Goal: Task Accomplishment & Management: Manage account settings

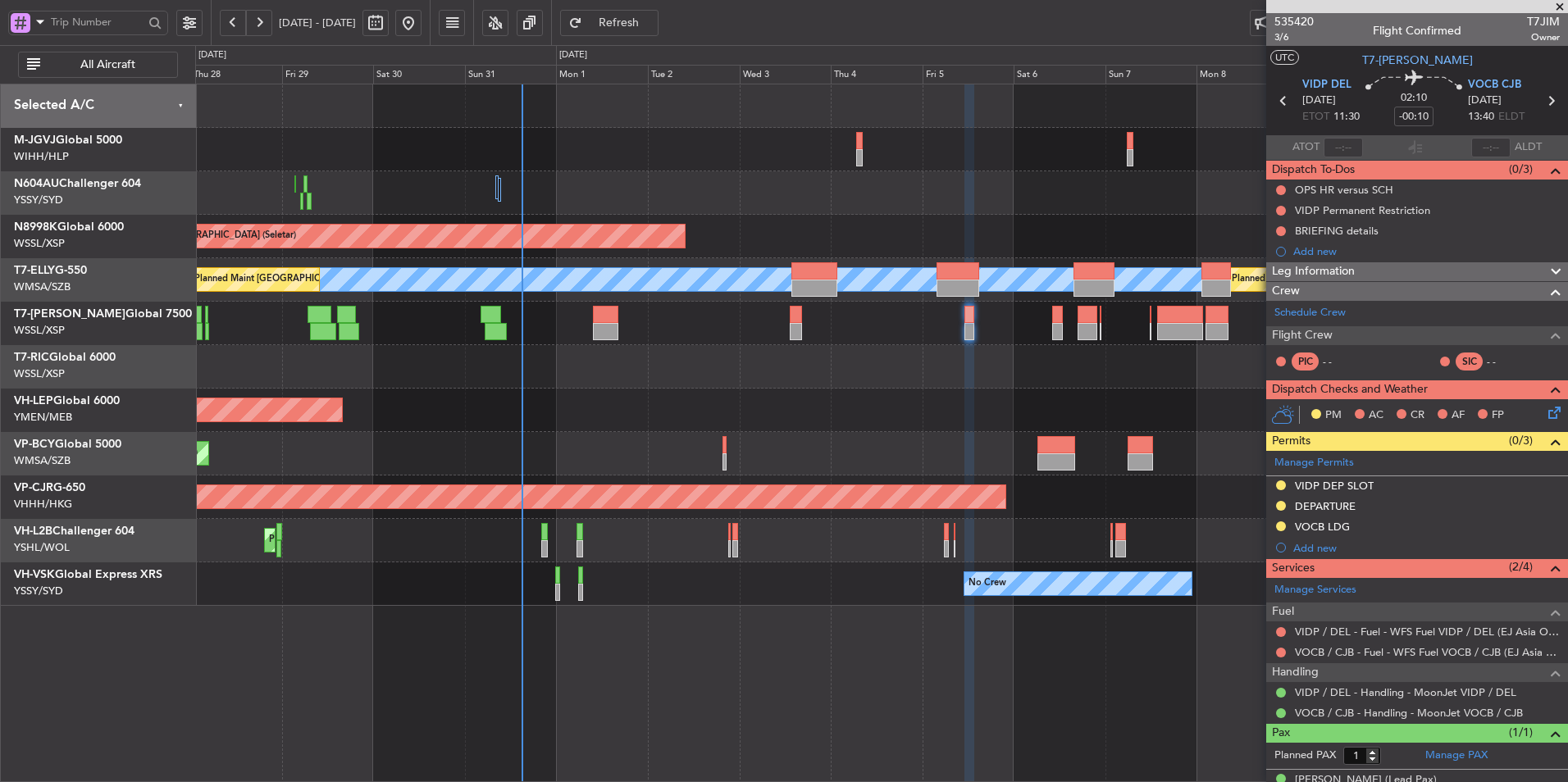
click at [769, 397] on div "Unplanned Maint Wichita (Wichita Mid-continent)" at bounding box center [882, 410] width 1373 height 44
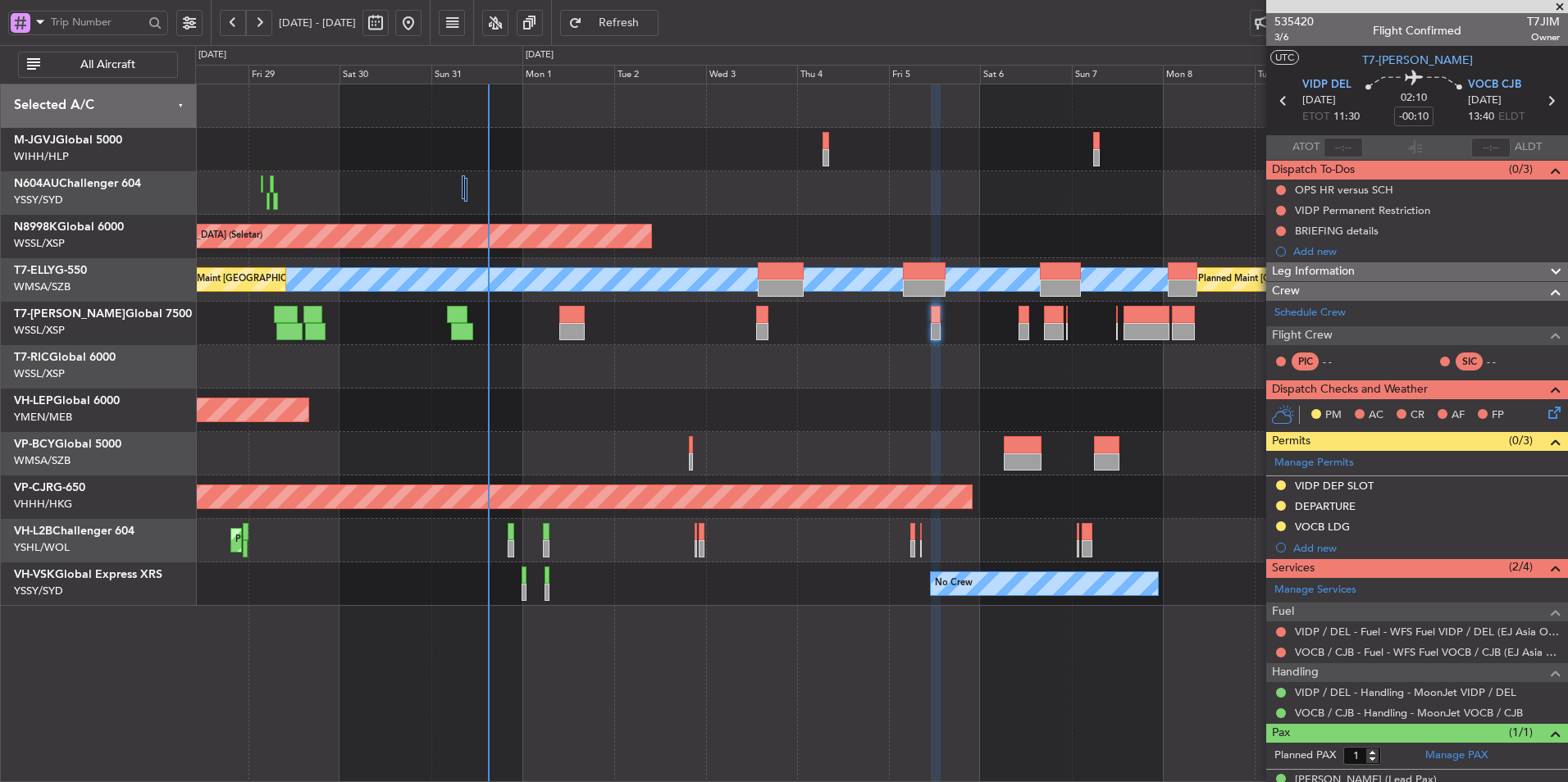
click at [721, 429] on div "Unplanned Maint Wichita (Wichita Mid-continent)" at bounding box center [882, 410] width 1373 height 44
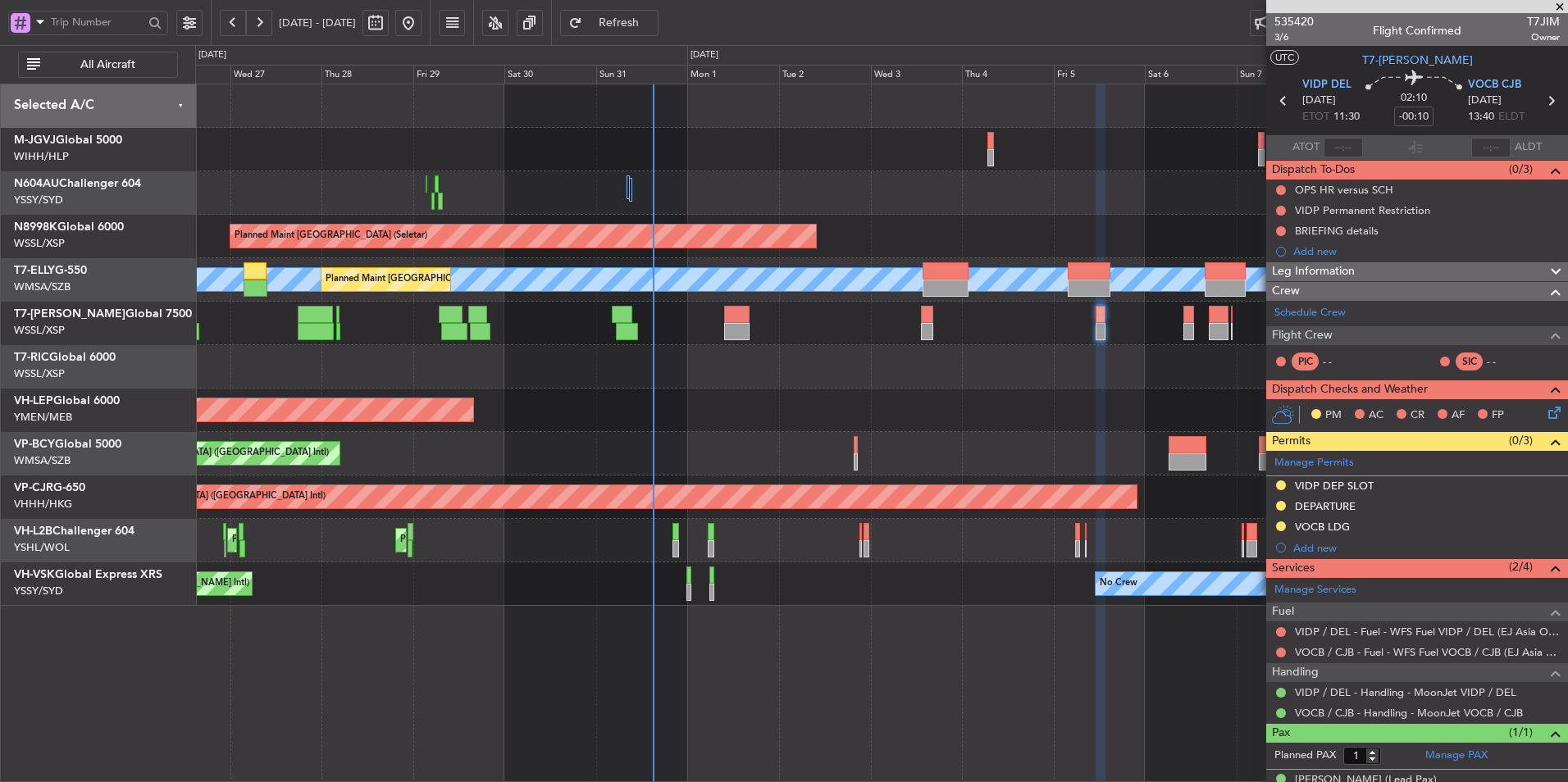
click at [653, 391] on div "Unplanned Maint Wichita (Wichita Mid-continent)" at bounding box center [882, 410] width 1373 height 44
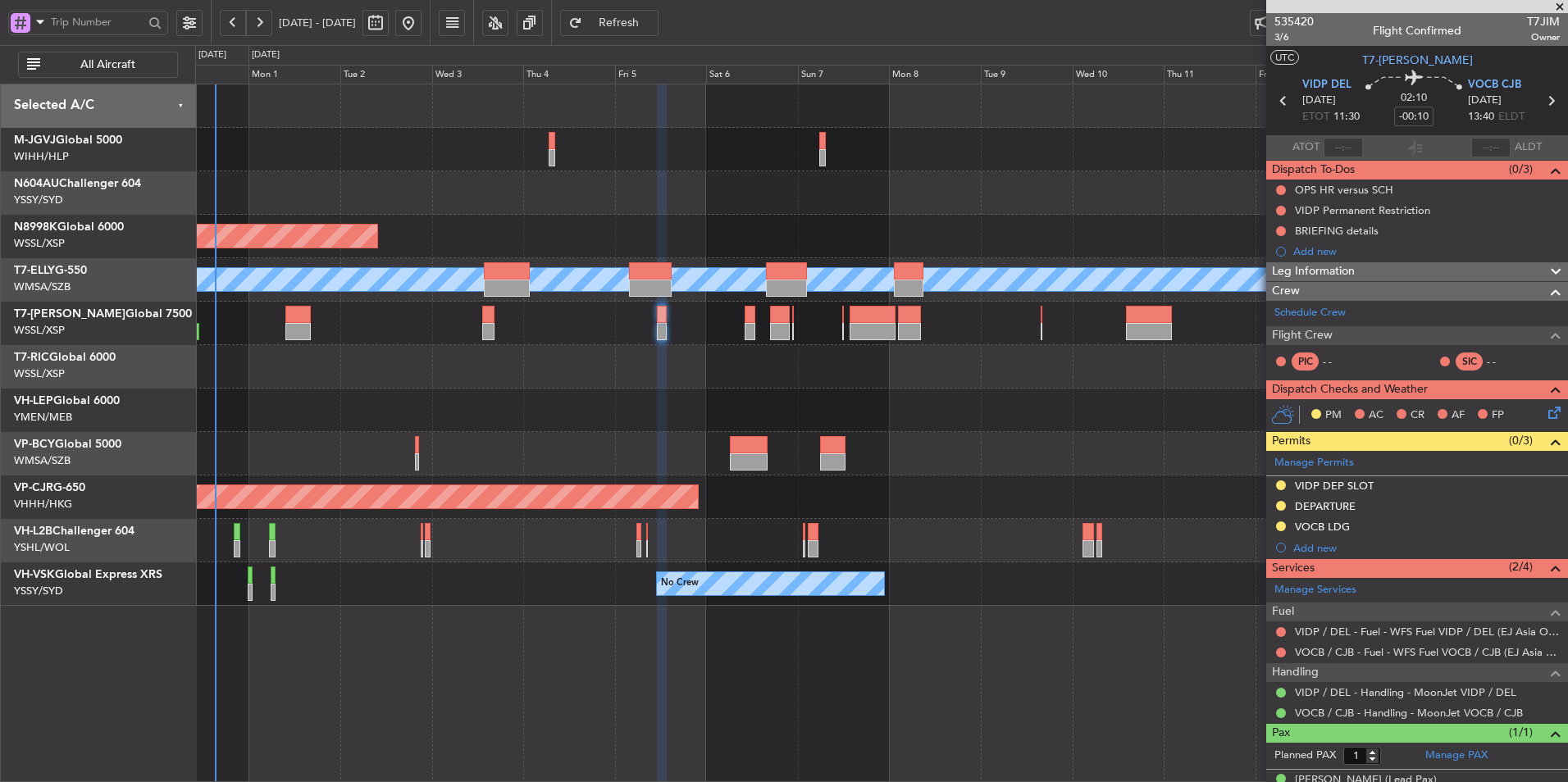
click at [920, 391] on div "Unplanned Maint Wichita (Wichita Mid-continent)" at bounding box center [882, 410] width 1373 height 44
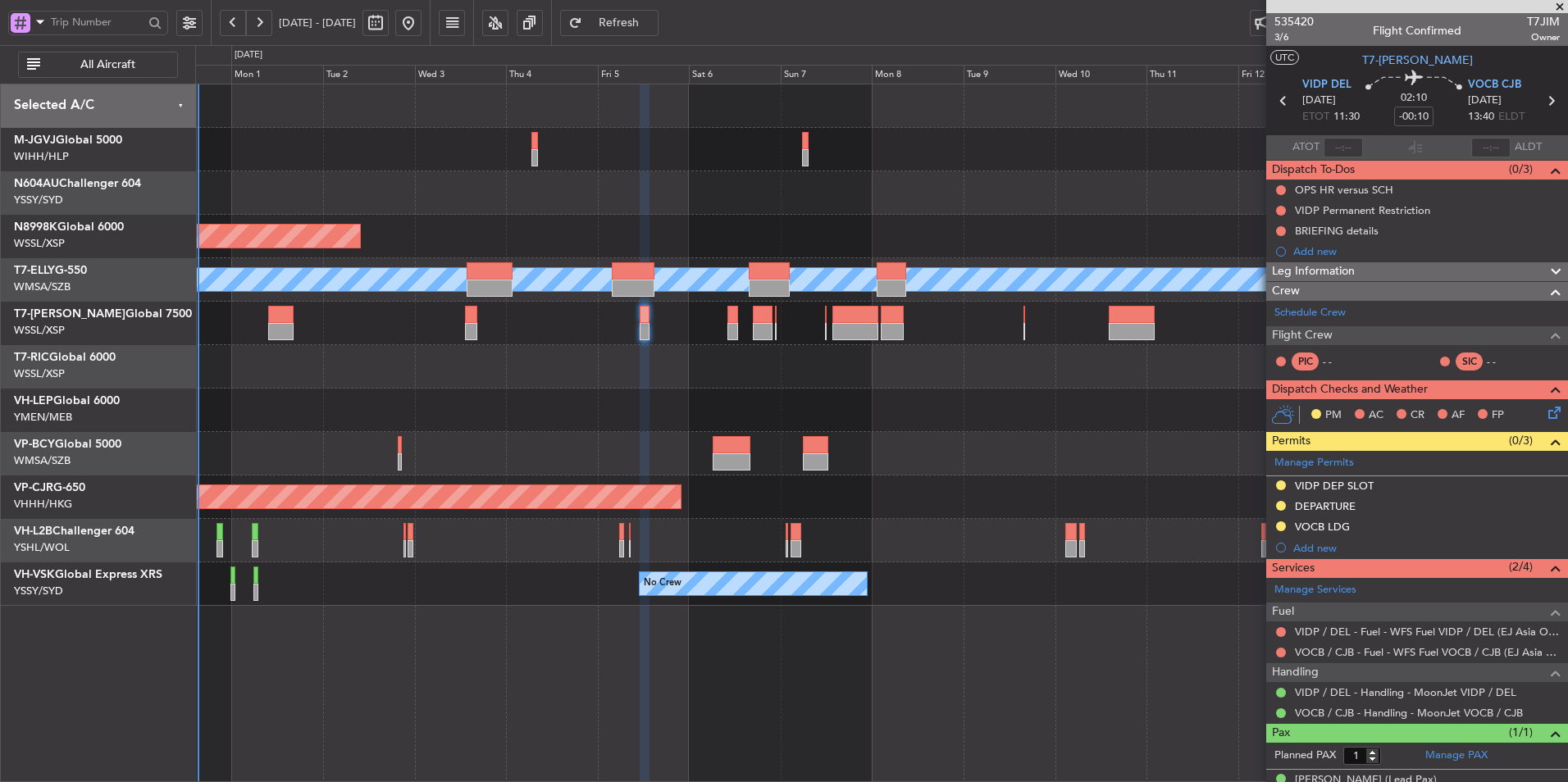
click at [755, 408] on div "Unplanned Maint Wichita (Wichita Mid-continent)" at bounding box center [882, 410] width 1373 height 44
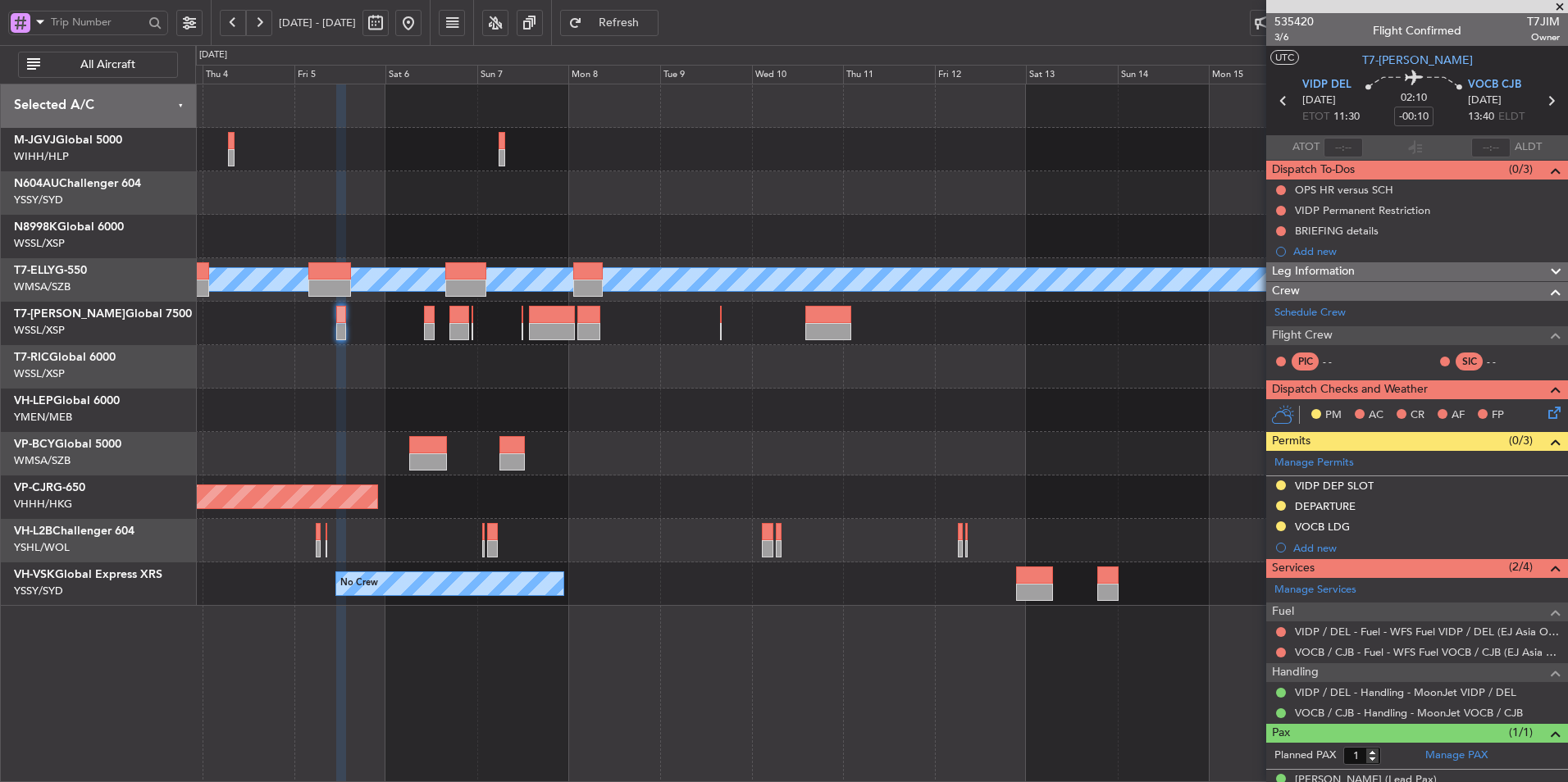
click at [670, 414] on div at bounding box center [882, 410] width 1373 height 44
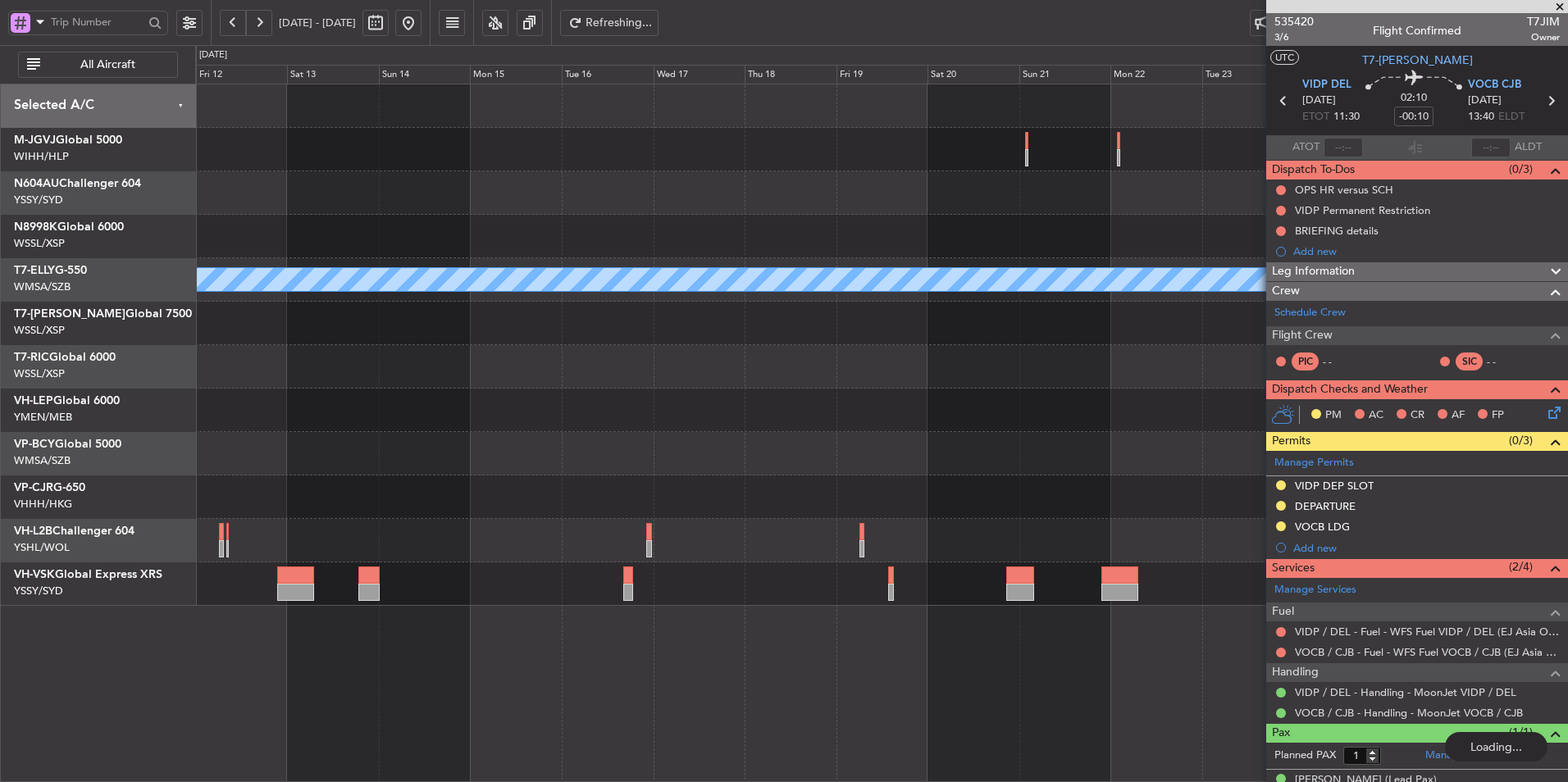
click at [625, 413] on div at bounding box center [882, 410] width 1373 height 44
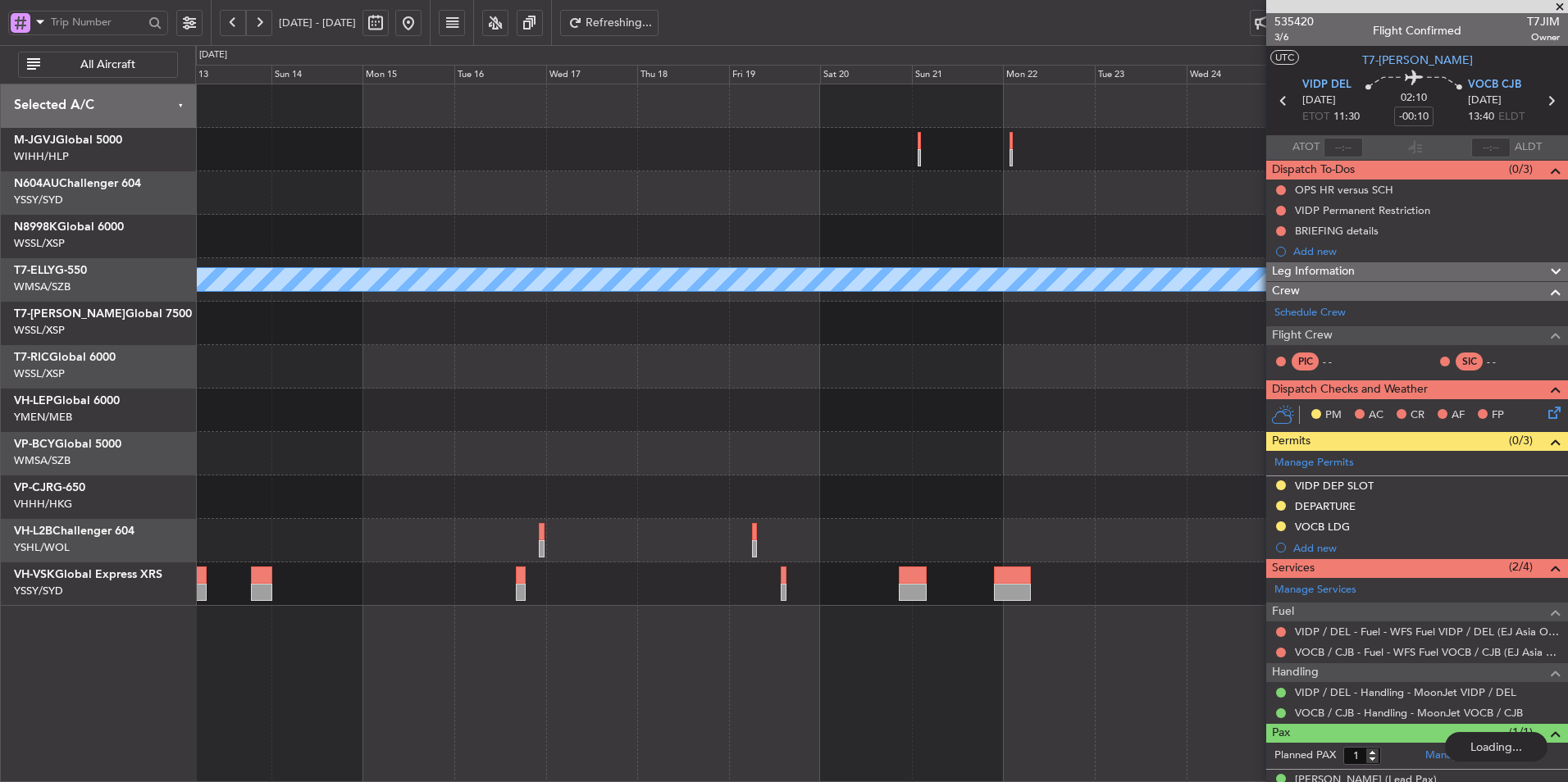
click at [1059, 414] on div at bounding box center [882, 410] width 1373 height 44
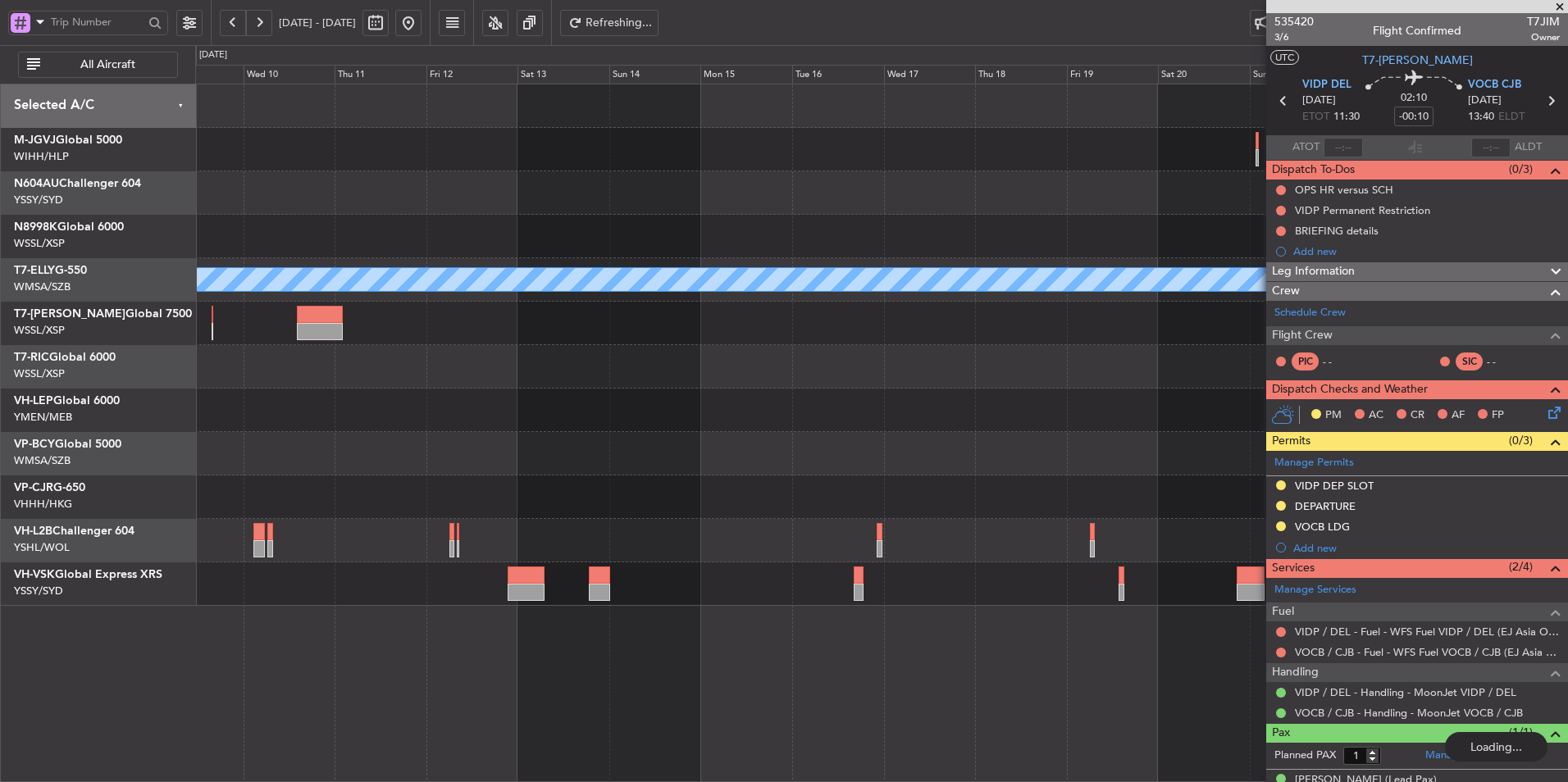
click at [965, 438] on div at bounding box center [882, 453] width 1373 height 44
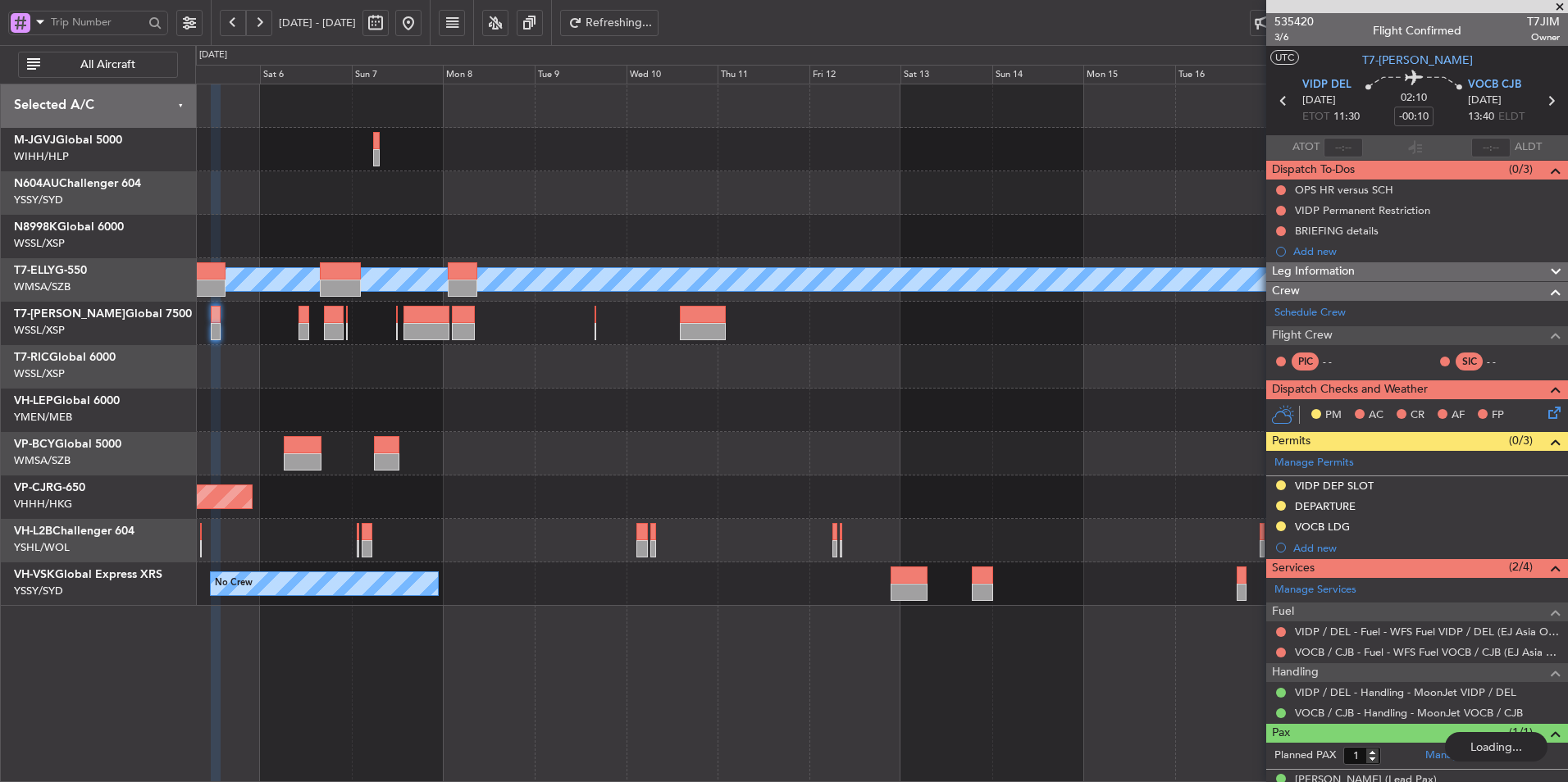
click at [807, 437] on div at bounding box center [882, 453] width 1373 height 44
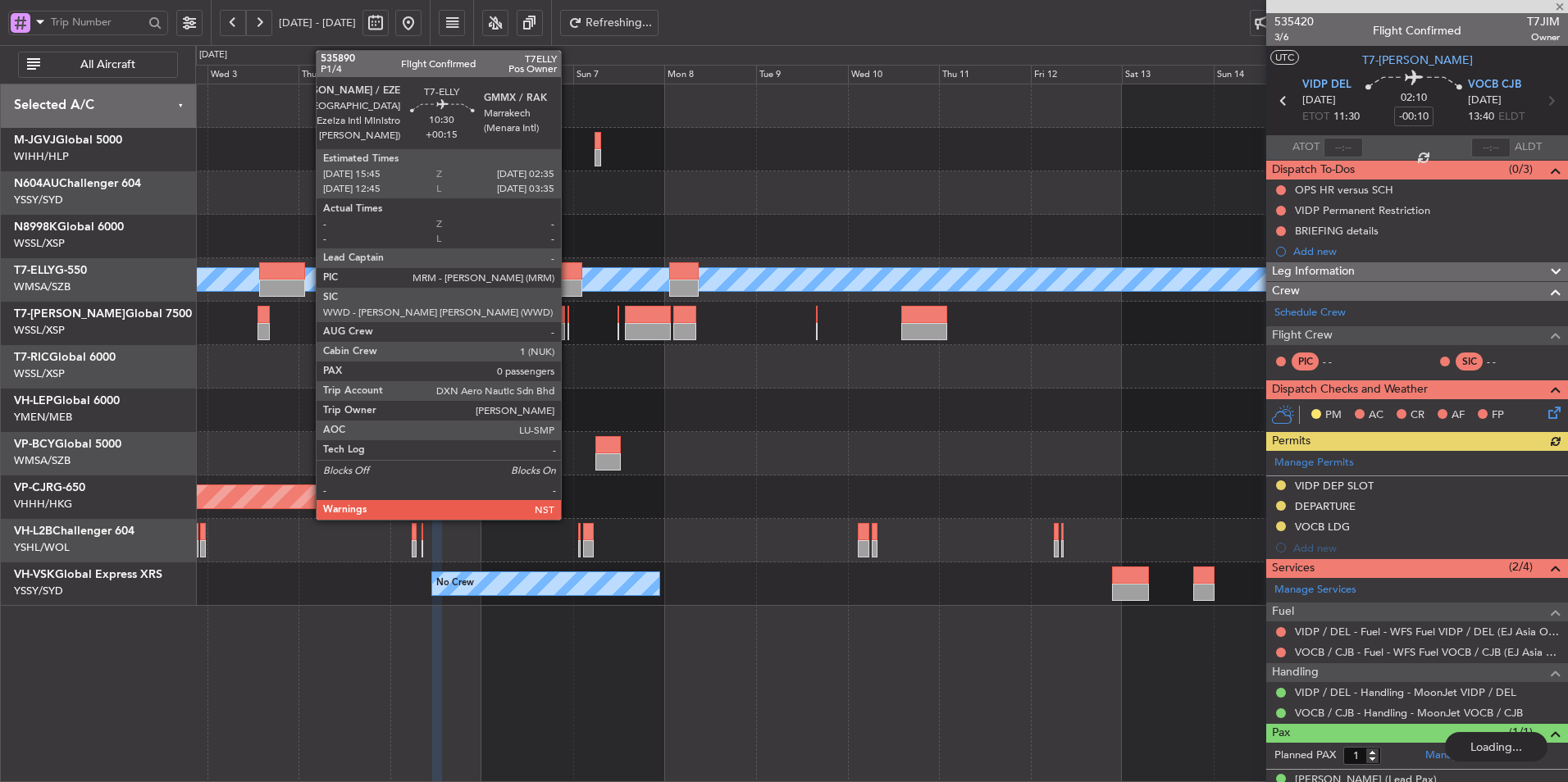
click at [568, 274] on div at bounding box center [562, 271] width 42 height 17
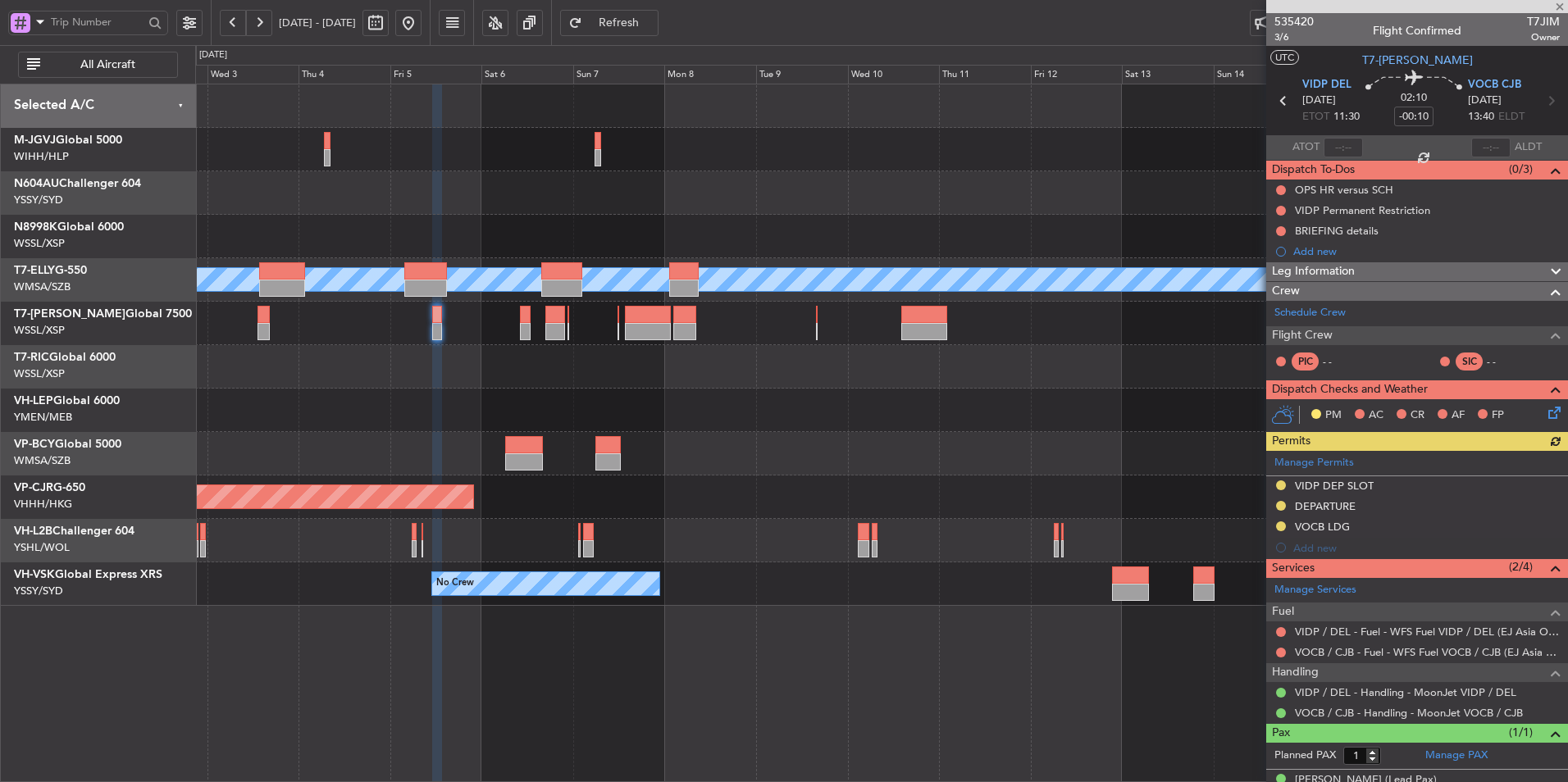
click at [815, 236] on div "Planned Maint [GEOGRAPHIC_DATA] (Seletar)" at bounding box center [882, 236] width 1373 height 44
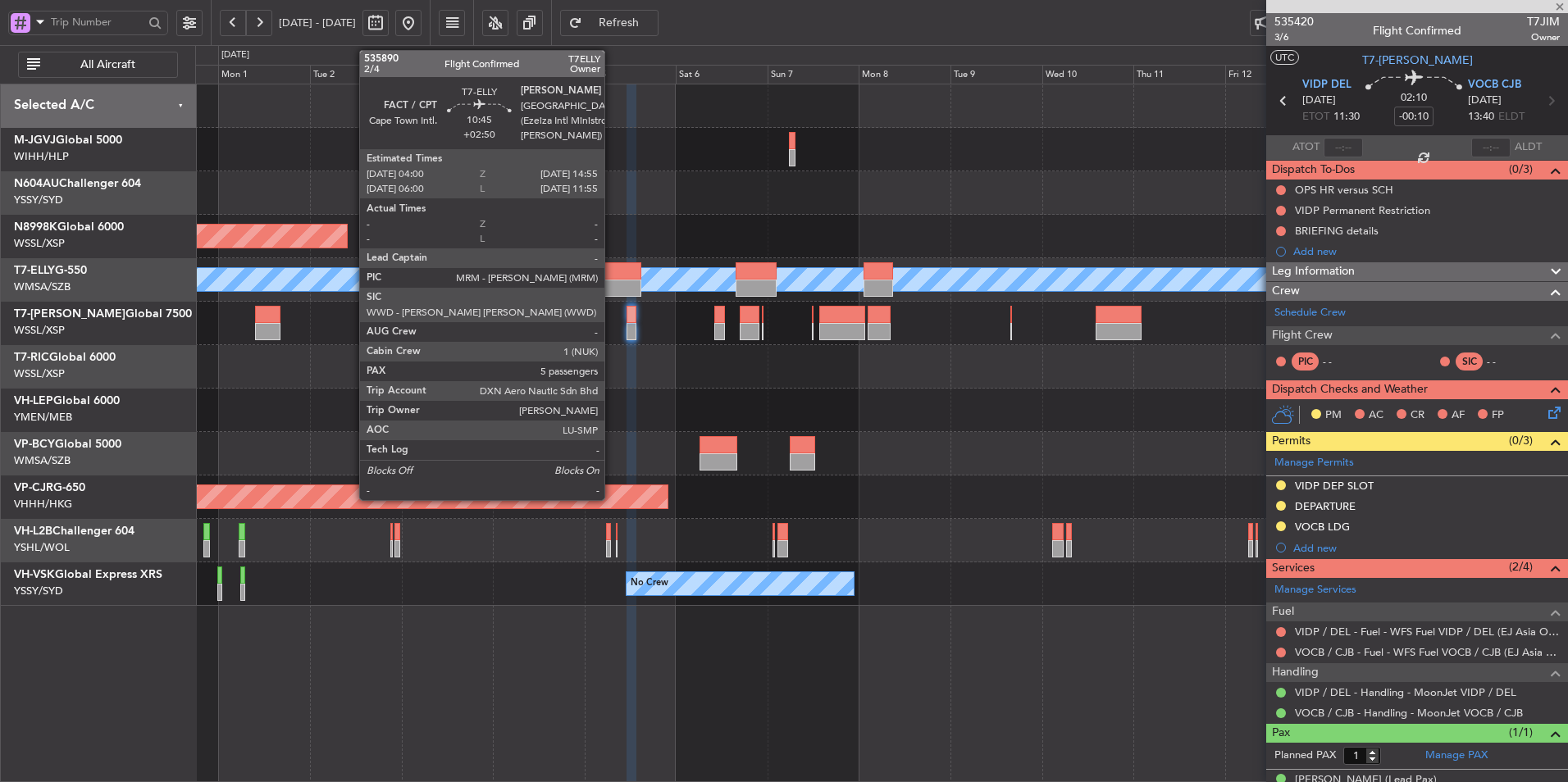
click at [612, 284] on div at bounding box center [619, 288] width 42 height 17
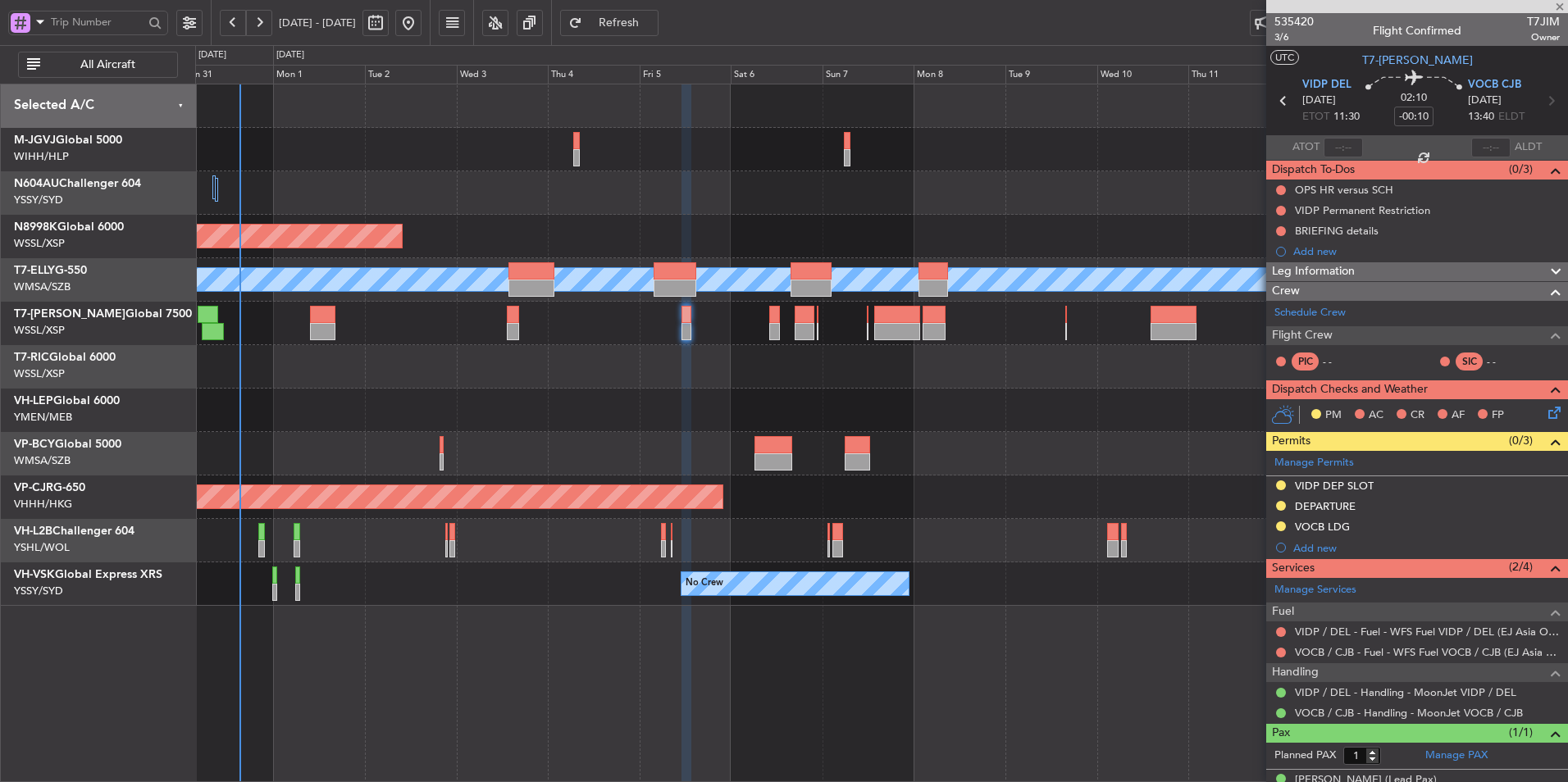
click at [835, 221] on div "Planned Maint [GEOGRAPHIC_DATA] (Seletar) Planned Maint [GEOGRAPHIC_DATA] ([GEO…" at bounding box center [882, 345] width 1373 height 521
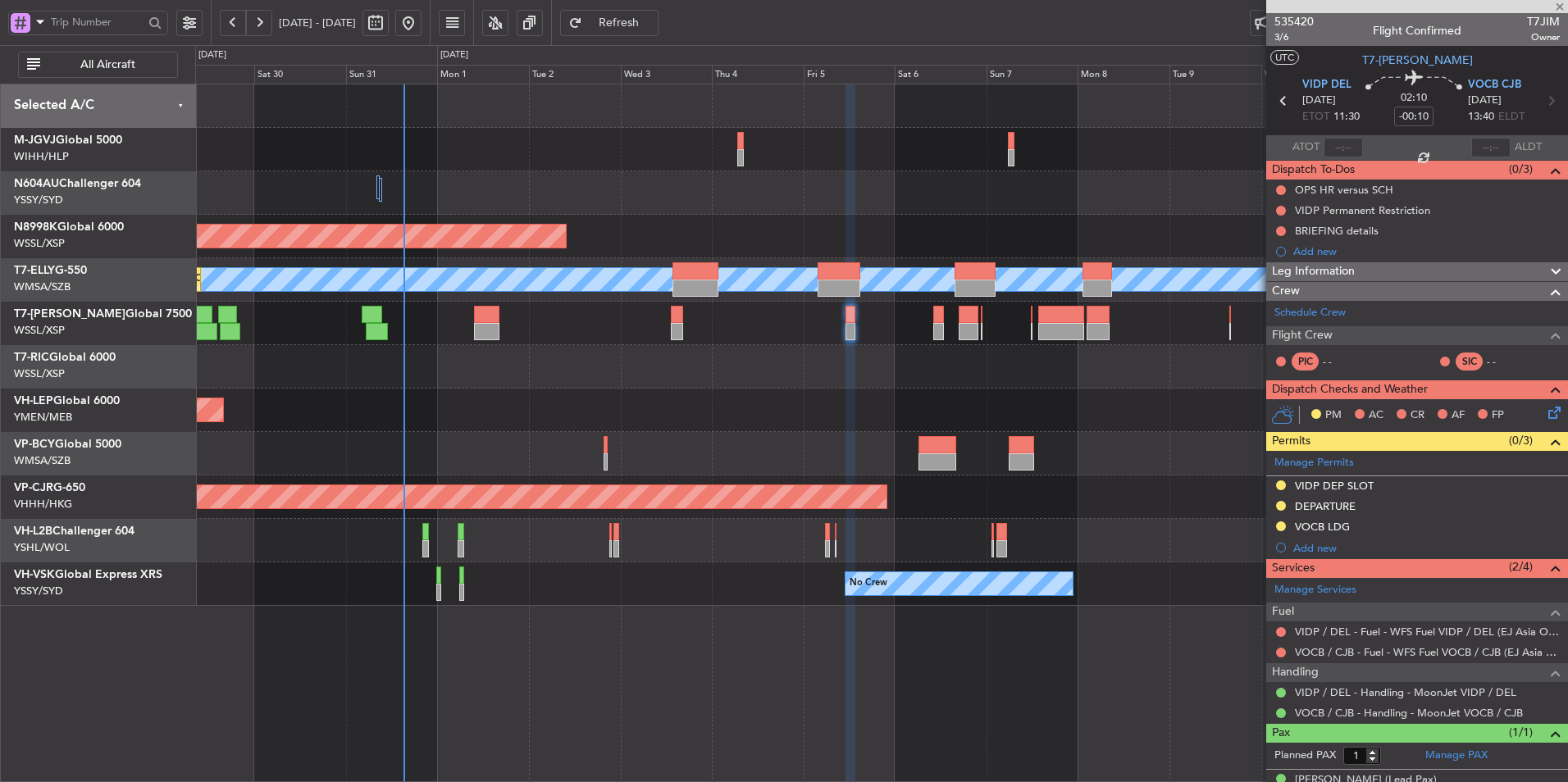
type input "+02:50"
type input "5"
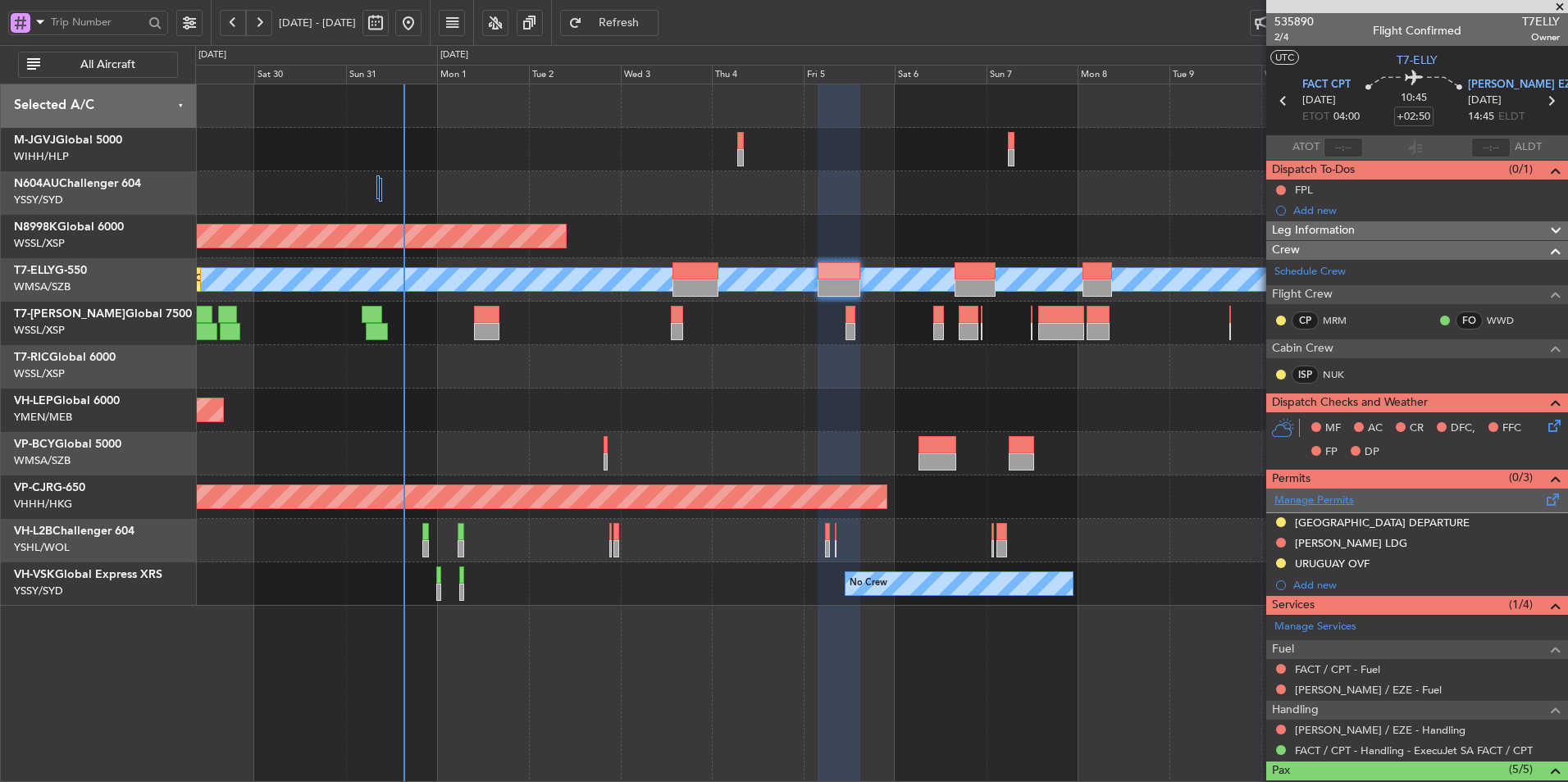
click at [1329, 494] on link "Manage Permits" at bounding box center [1314, 501] width 80 height 16
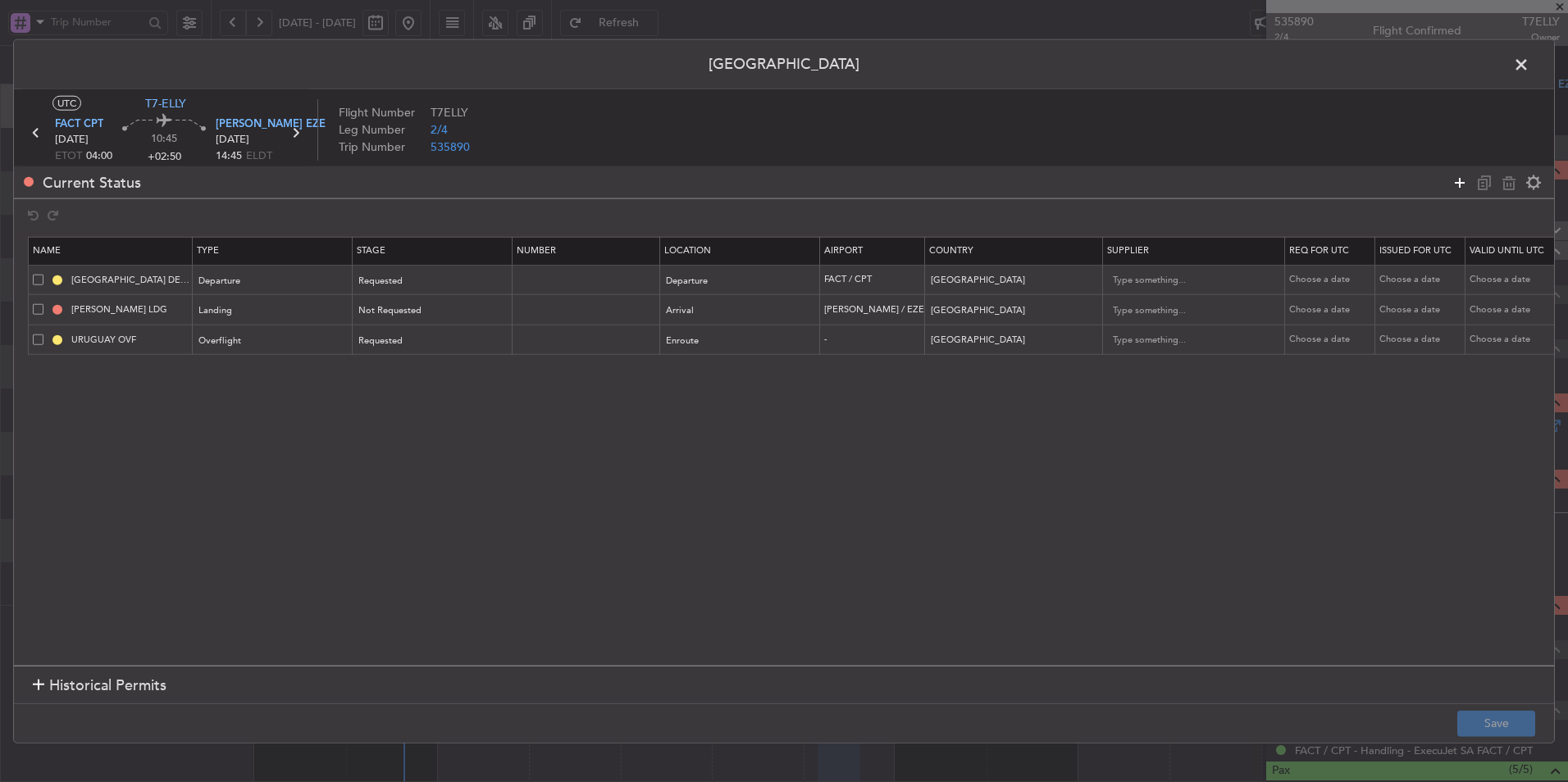
click at [1460, 180] on icon at bounding box center [1460, 182] width 20 height 20
click at [240, 379] on div "Type" at bounding box center [268, 371] width 136 height 24
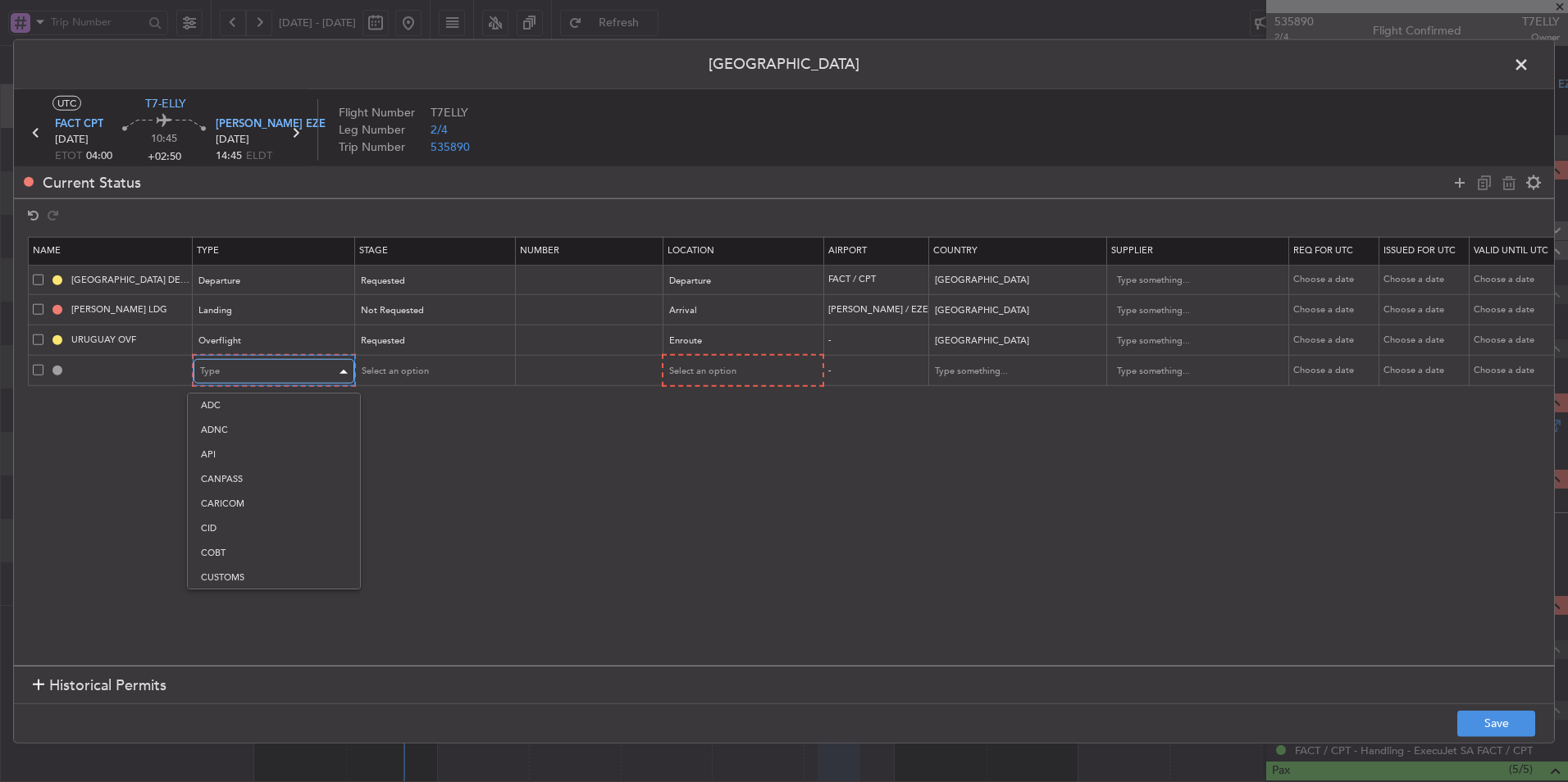
scroll to position [305, 0]
click at [257, 546] on span "Overflight" at bounding box center [273, 544] width 146 height 24
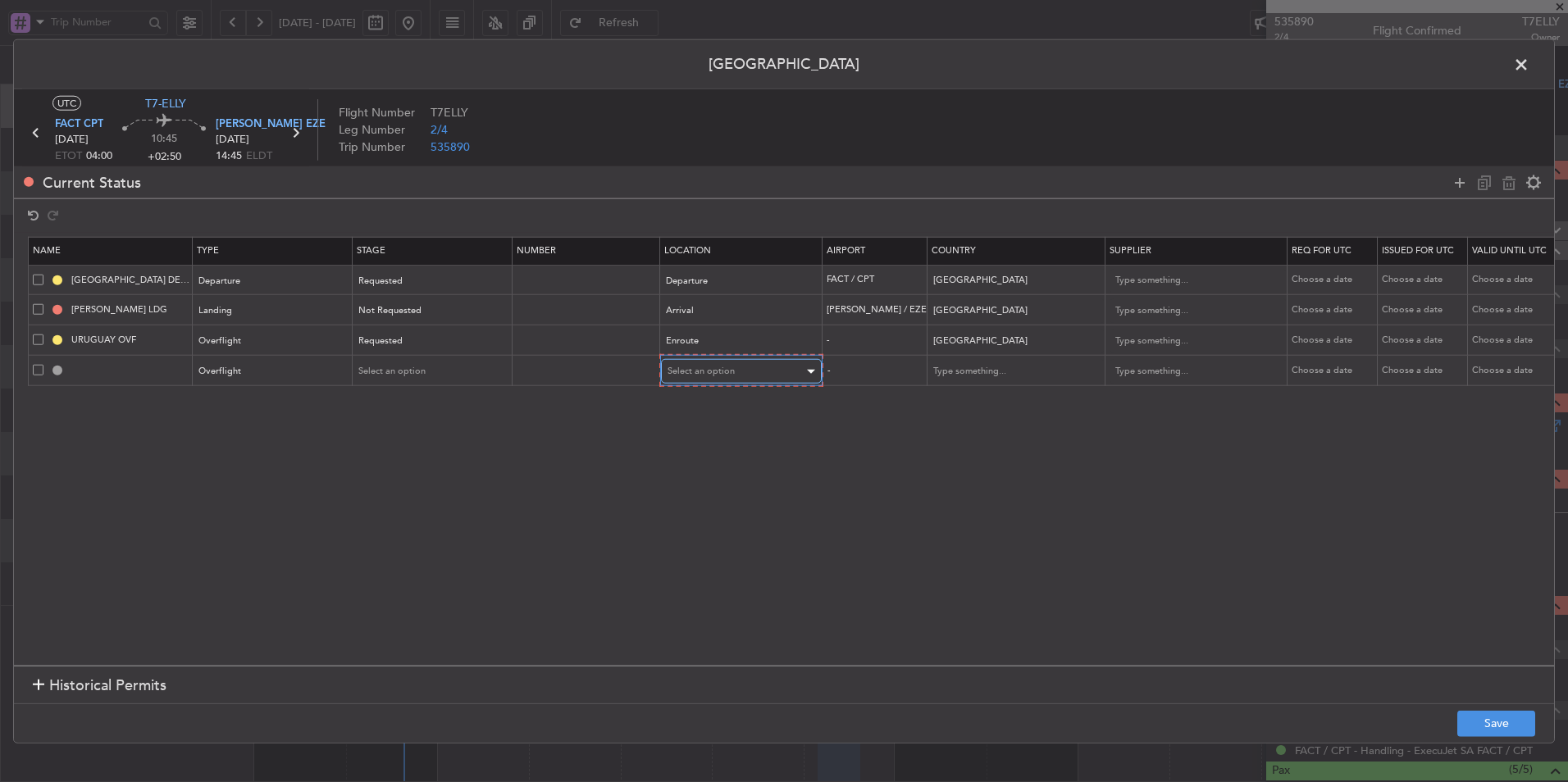
click at [694, 366] on span "Select an option" at bounding box center [701, 371] width 67 height 13
click at [709, 510] on span "Enroute" at bounding box center [741, 503] width 146 height 24
click at [997, 376] on input "text" at bounding box center [1005, 370] width 148 height 24
click at [957, 390] on span "[GEOGRAPHIC_DATA]" at bounding box center [992, 396] width 152 height 24
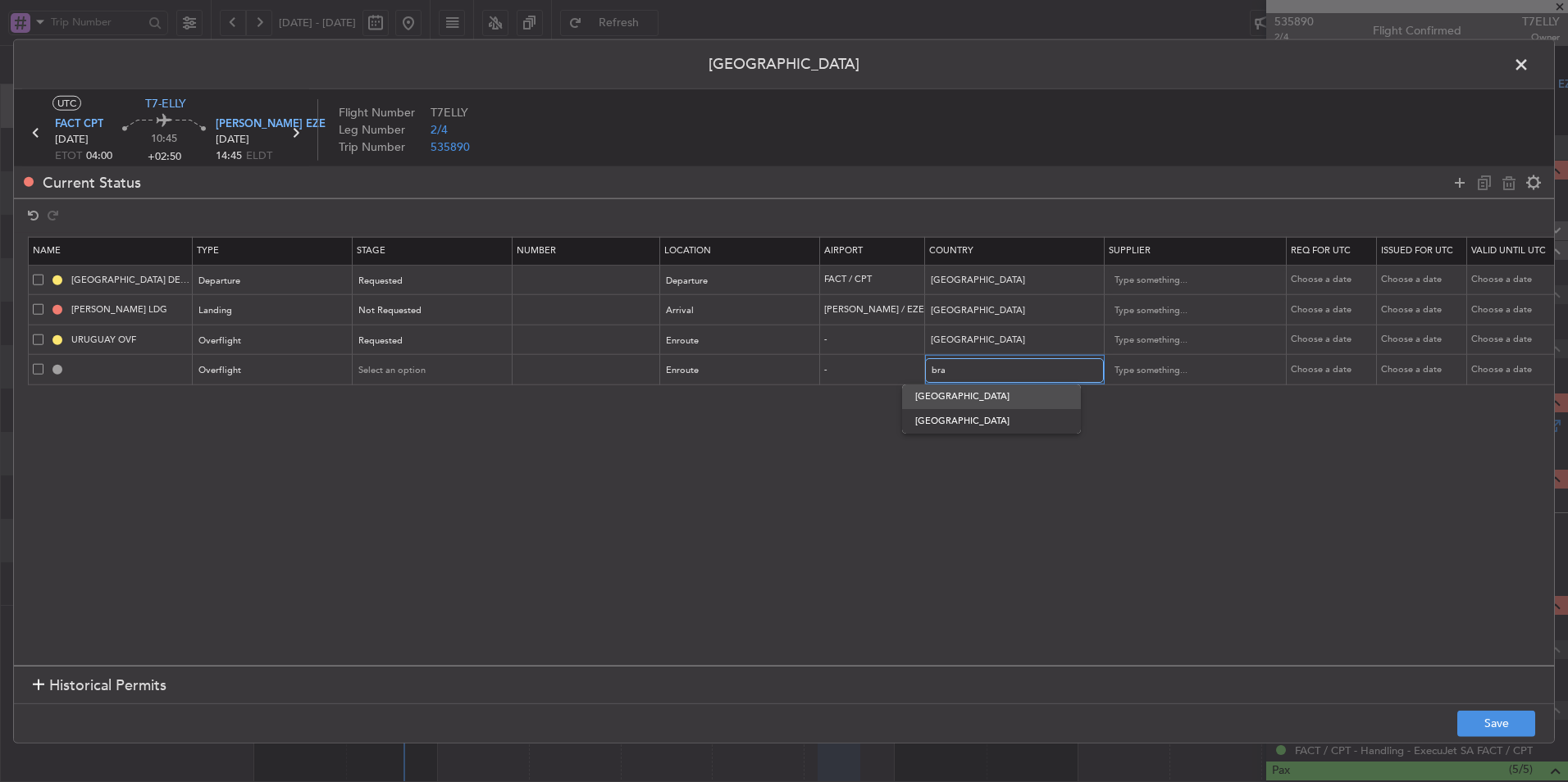
type input "[GEOGRAPHIC_DATA]"
click at [1495, 723] on button "Save" at bounding box center [1496, 723] width 78 height 26
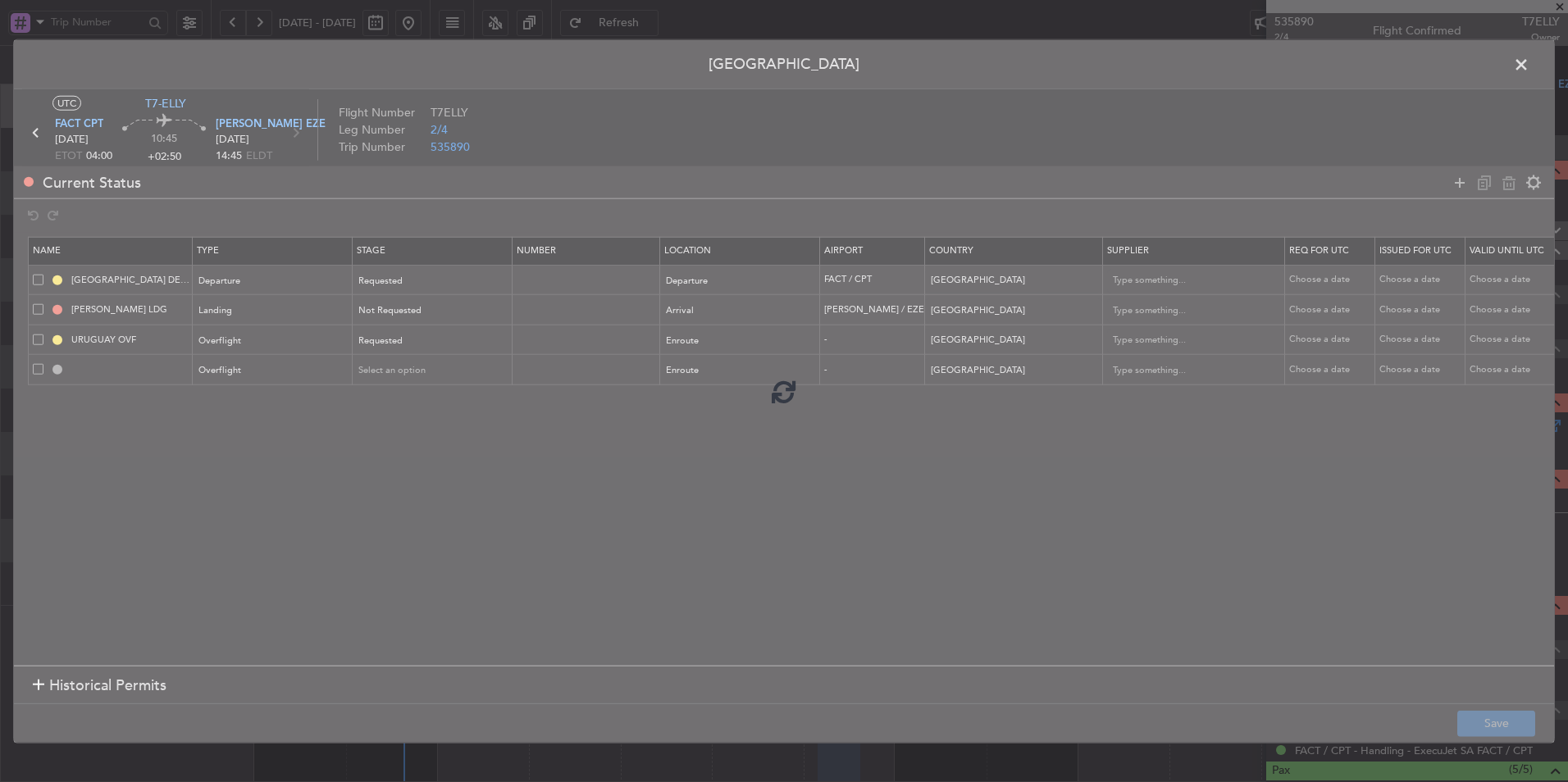
type input "BRAZIL OVF"
type input "NNN"
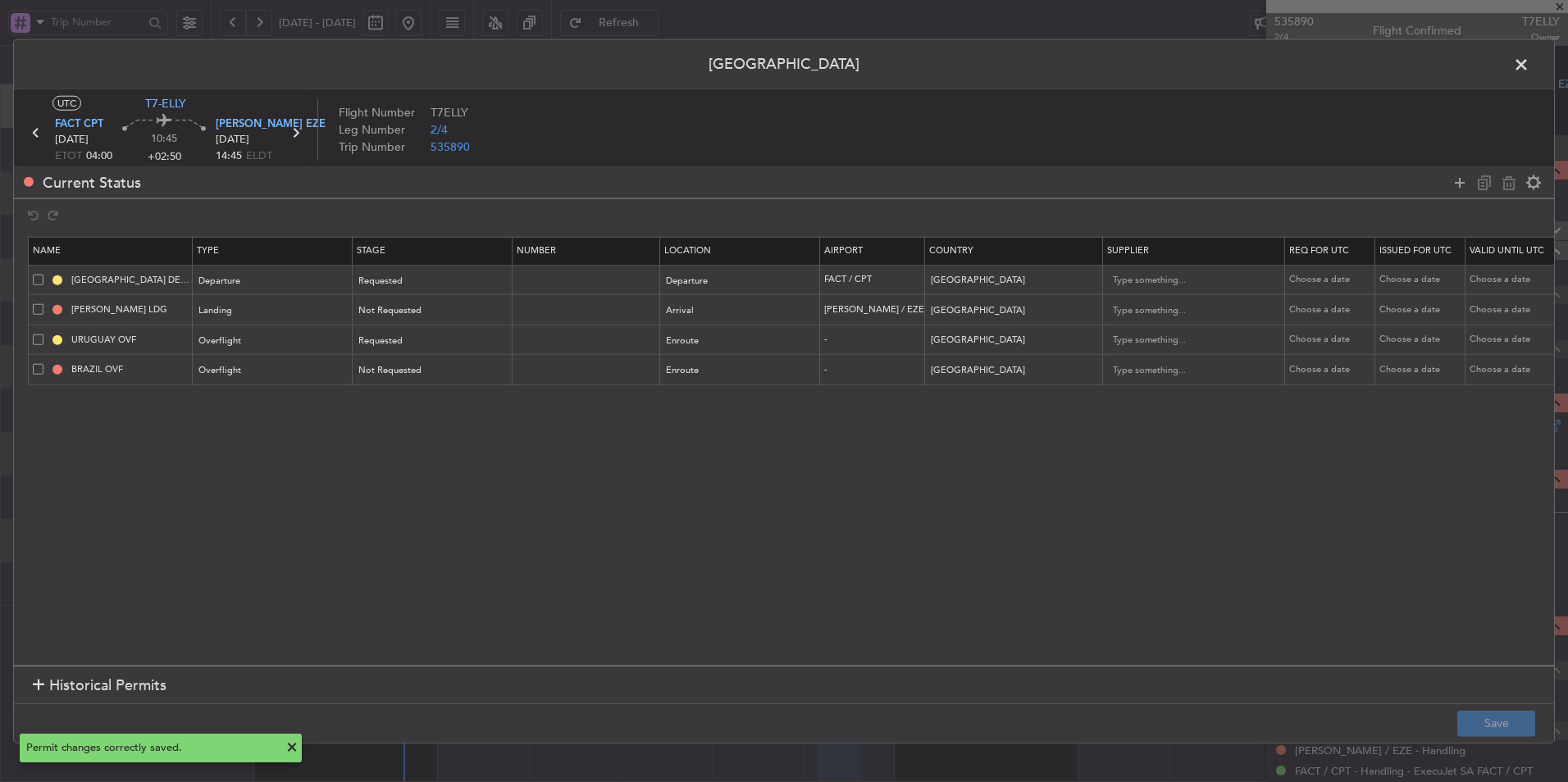
click at [1529, 69] on span at bounding box center [1529, 69] width 0 height 33
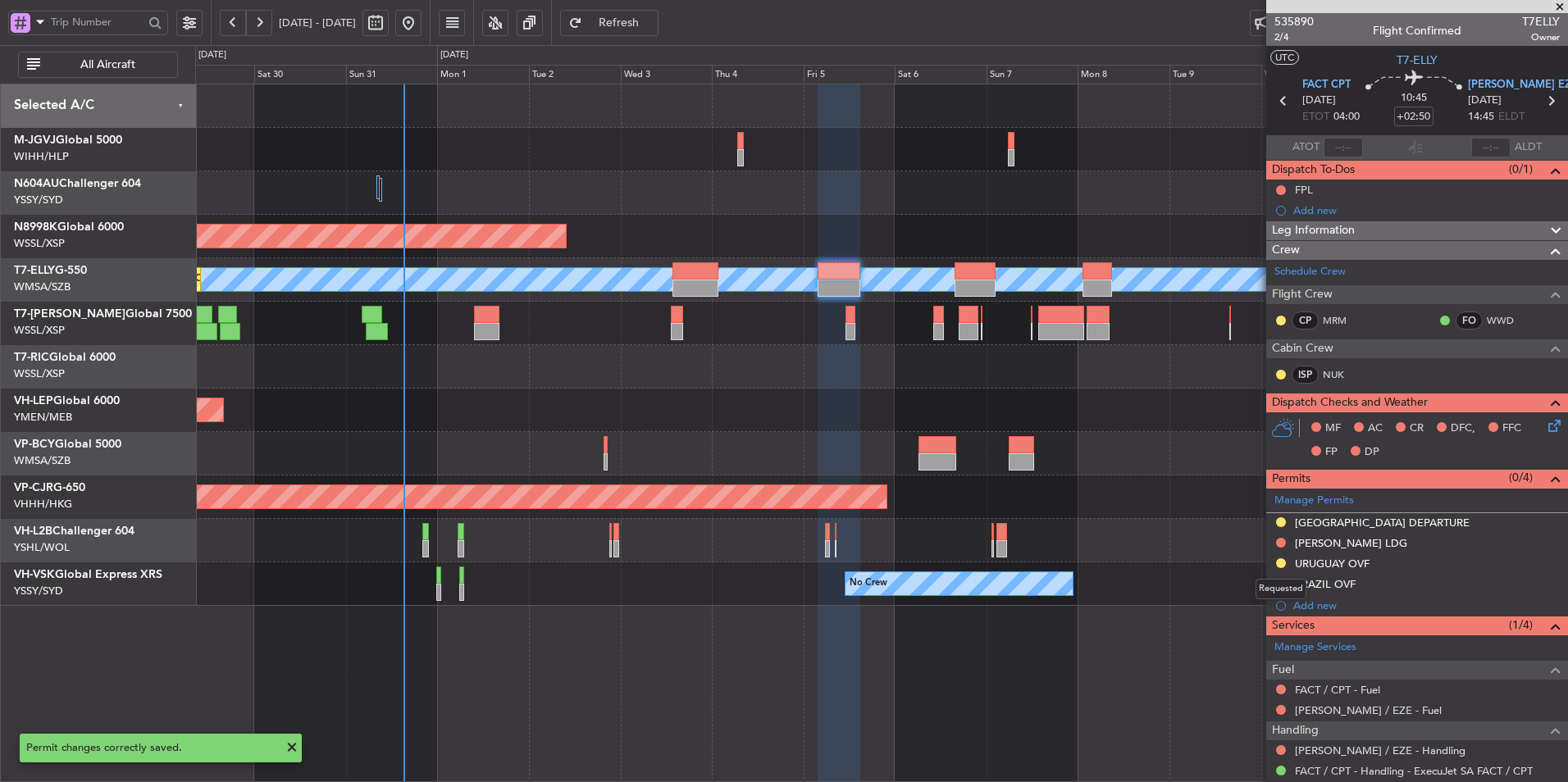
click at [1279, 585] on div "Requested" at bounding box center [1281, 589] width 51 height 21
click at [1284, 580] on button at bounding box center [1281, 583] width 10 height 10
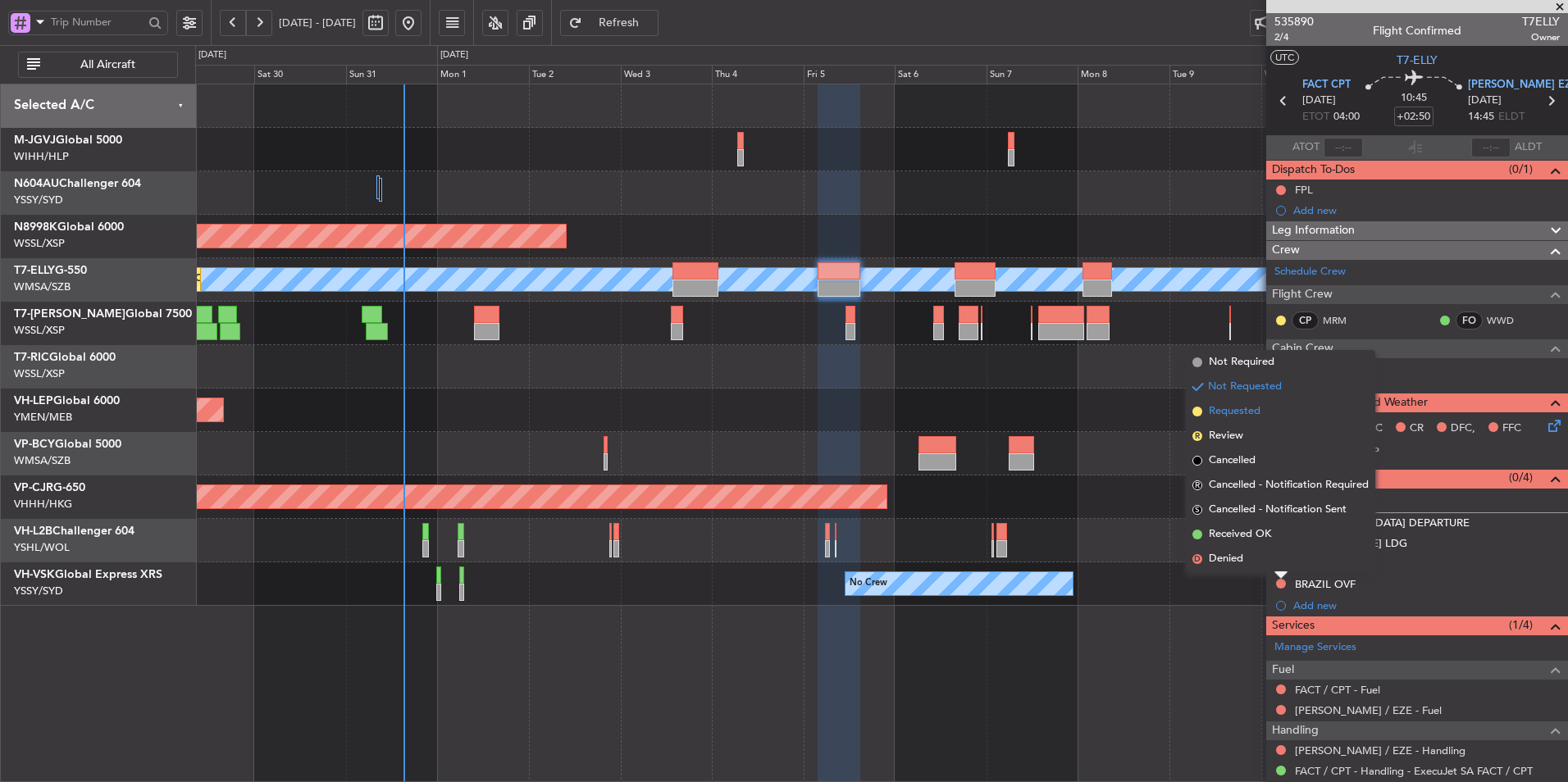
click at [1249, 408] on span "Requested" at bounding box center [1235, 411] width 52 height 16
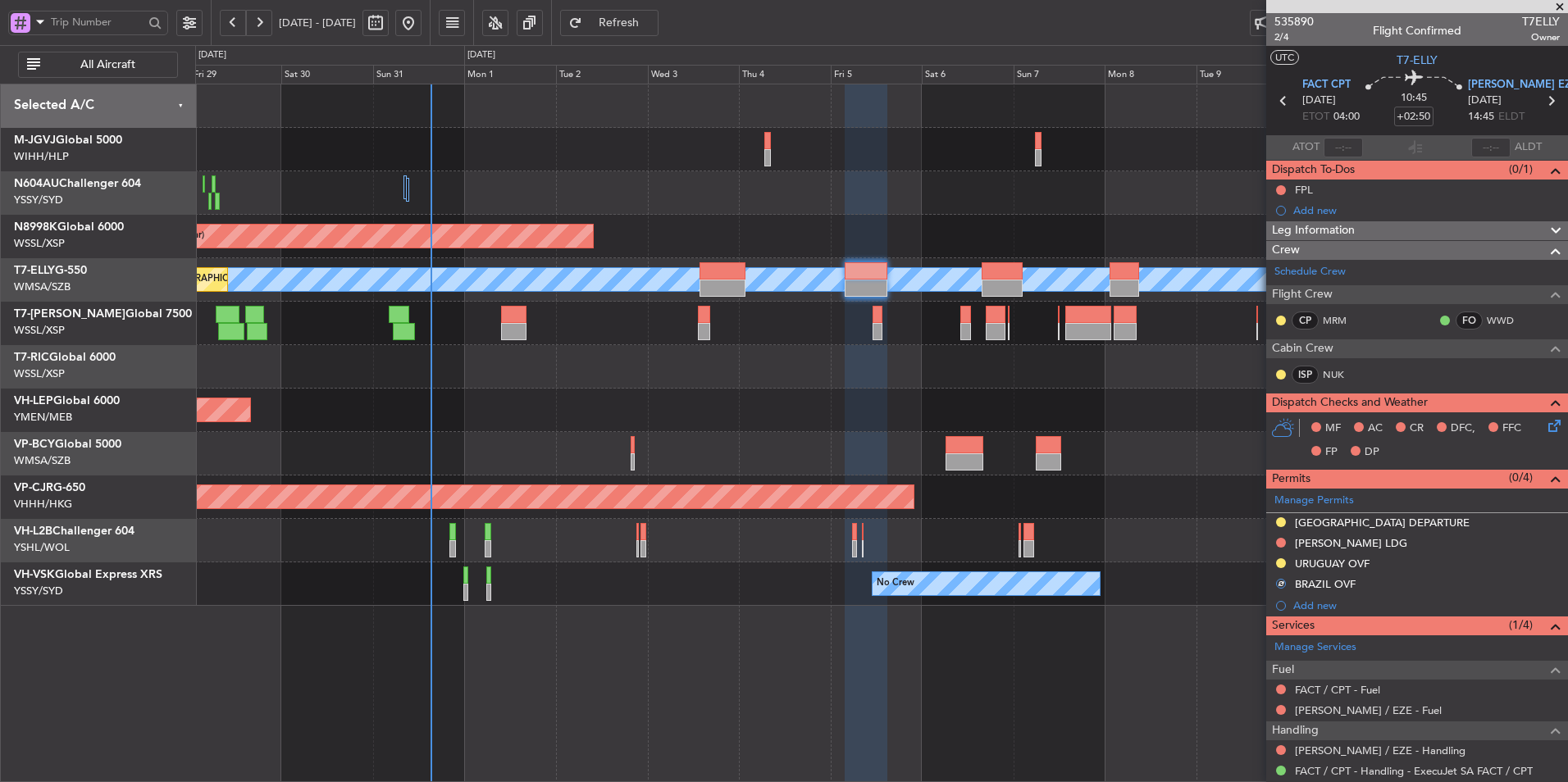
click at [828, 423] on div "Unplanned Maint Wichita (Wichita Mid-continent)" at bounding box center [882, 410] width 1373 height 44
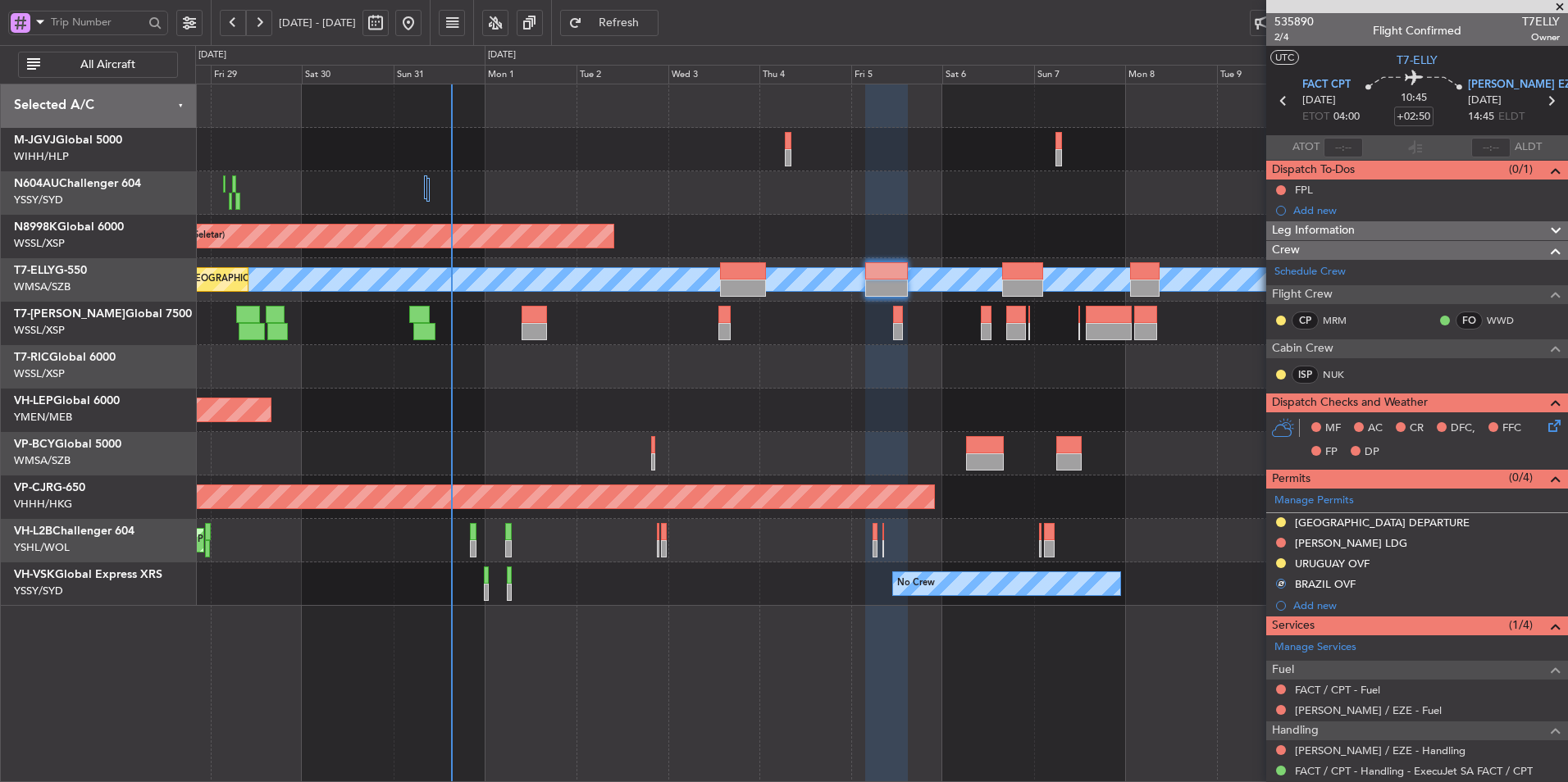
click at [811, 432] on div "Planned Maint [GEOGRAPHIC_DATA] (Halim Intl) Planned Maint [GEOGRAPHIC_DATA] (S…" at bounding box center [882, 345] width 1373 height 521
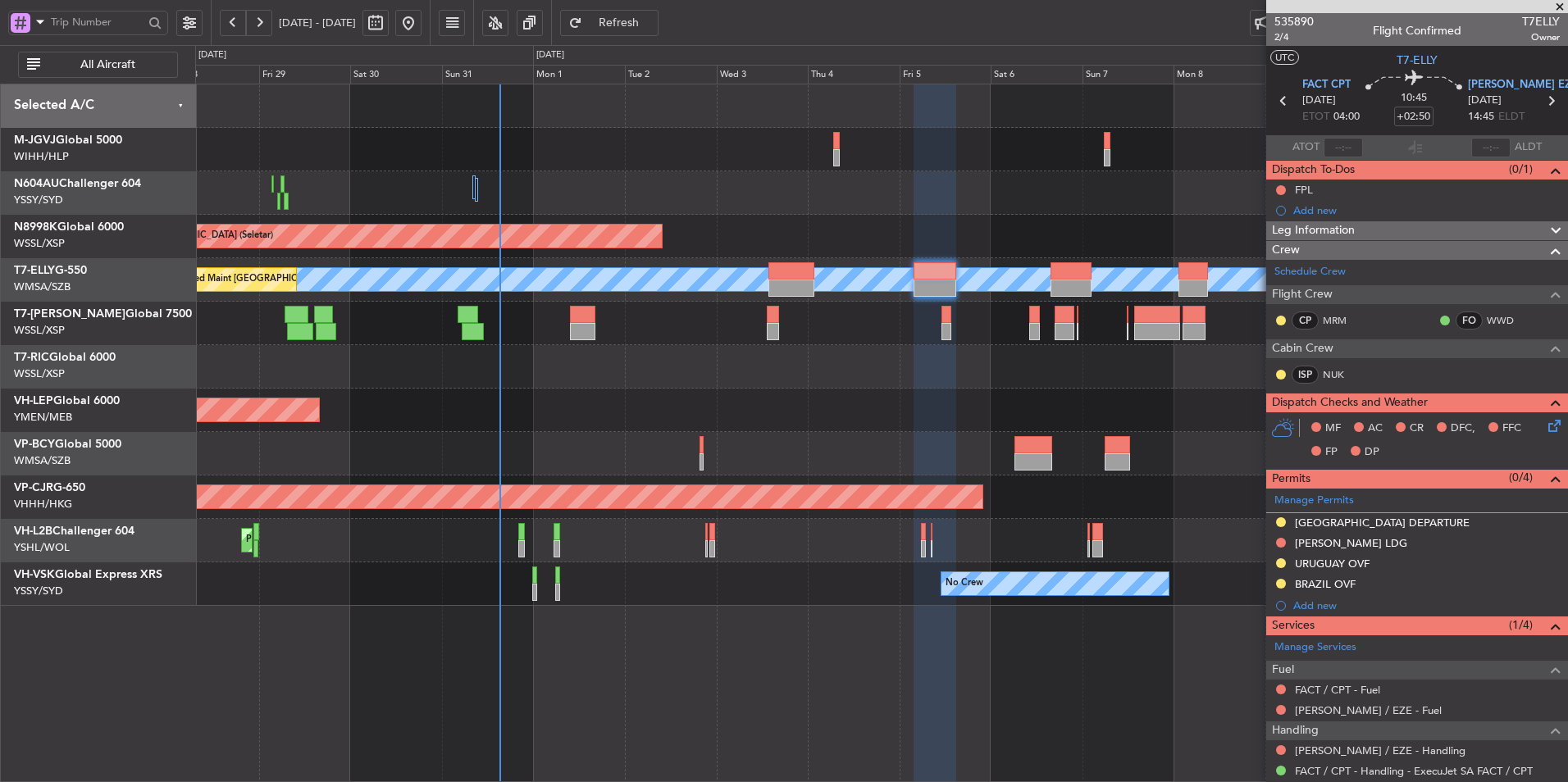
click at [855, 443] on div "Planned Maint [GEOGRAPHIC_DATA] ([GEOGRAPHIC_DATA] Intl)" at bounding box center [882, 453] width 1373 height 44
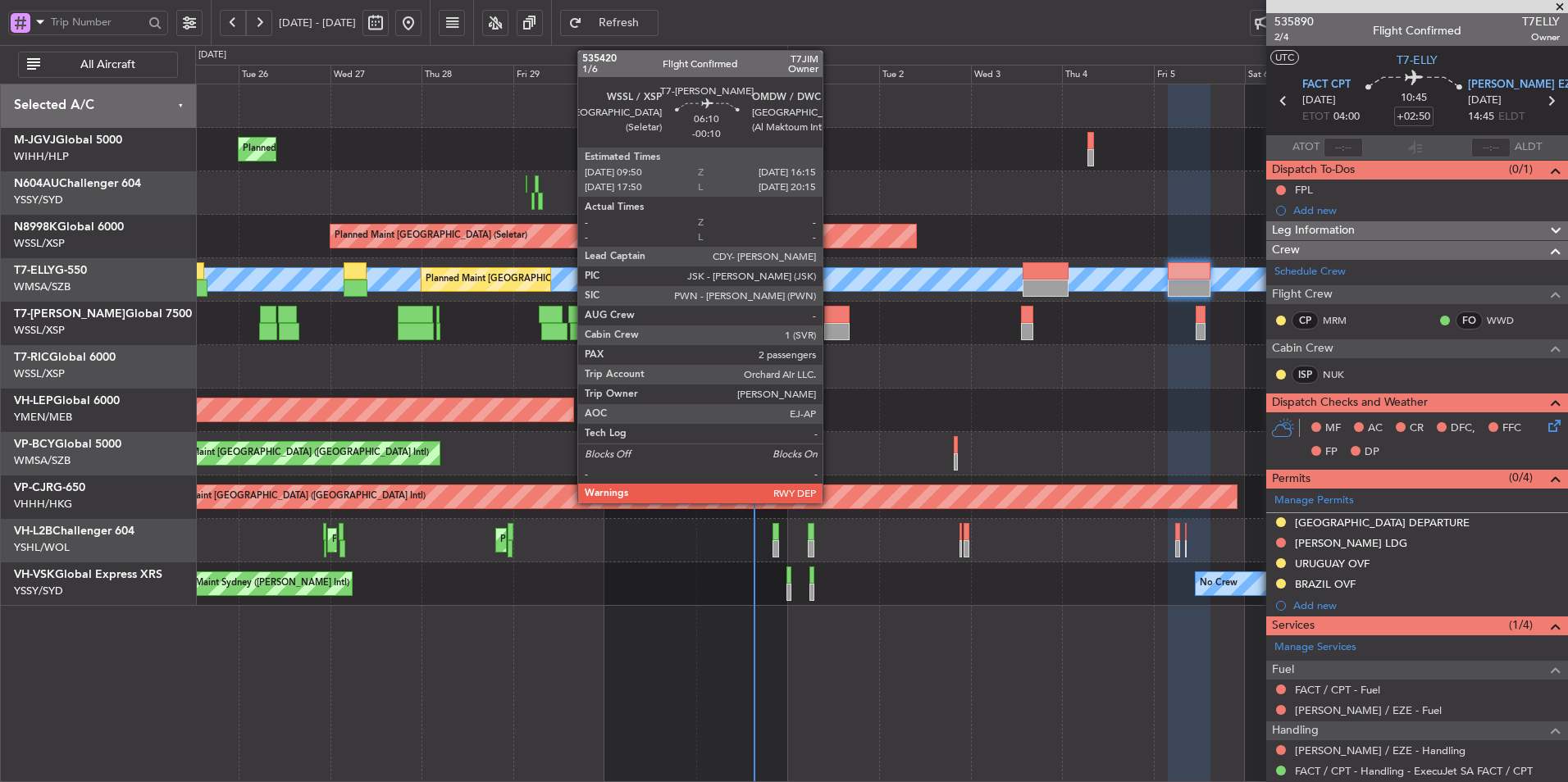
click at [831, 324] on div at bounding box center [836, 331] width 24 height 17
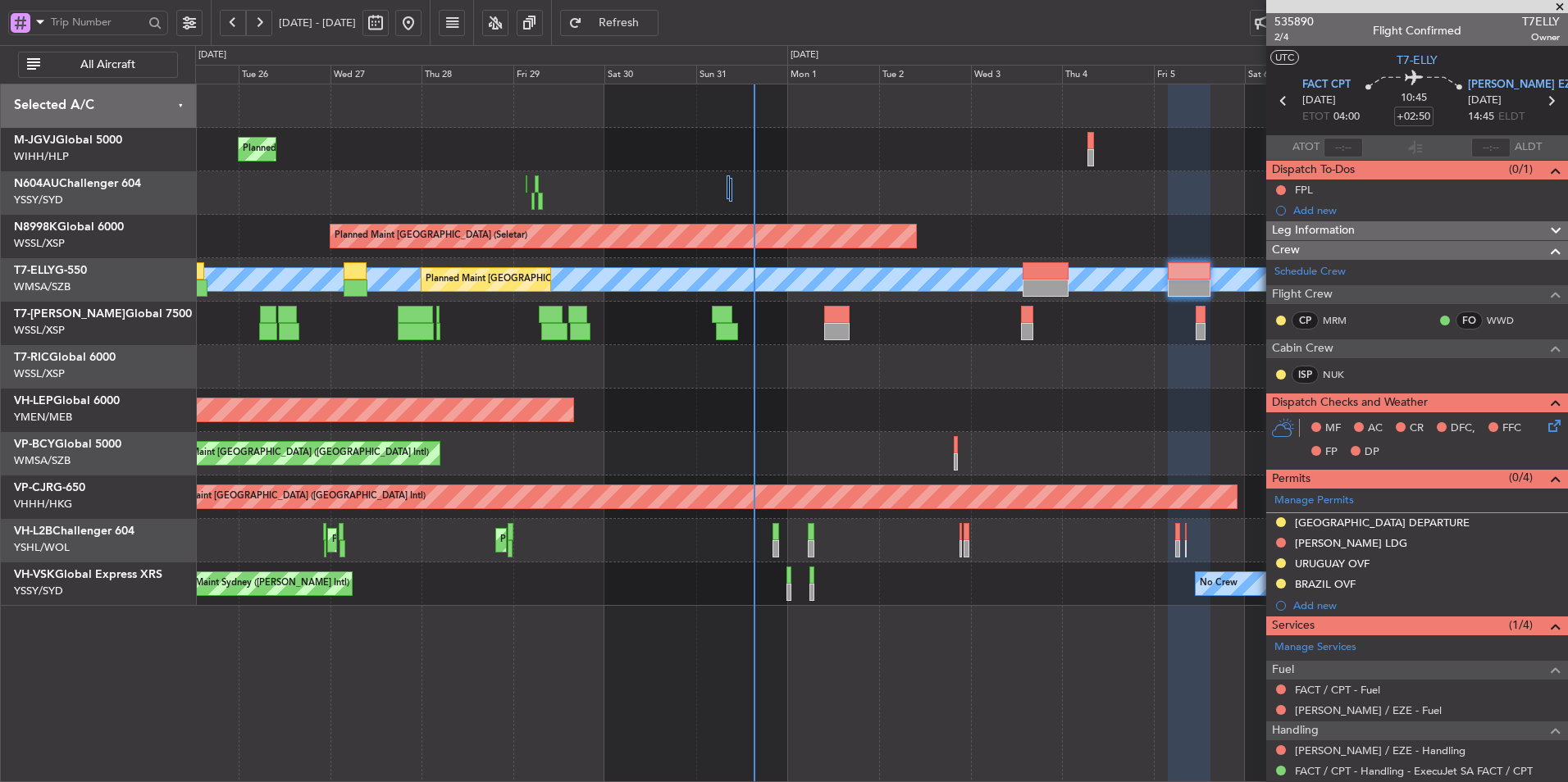
click at [489, 384] on div at bounding box center [882, 366] width 1373 height 44
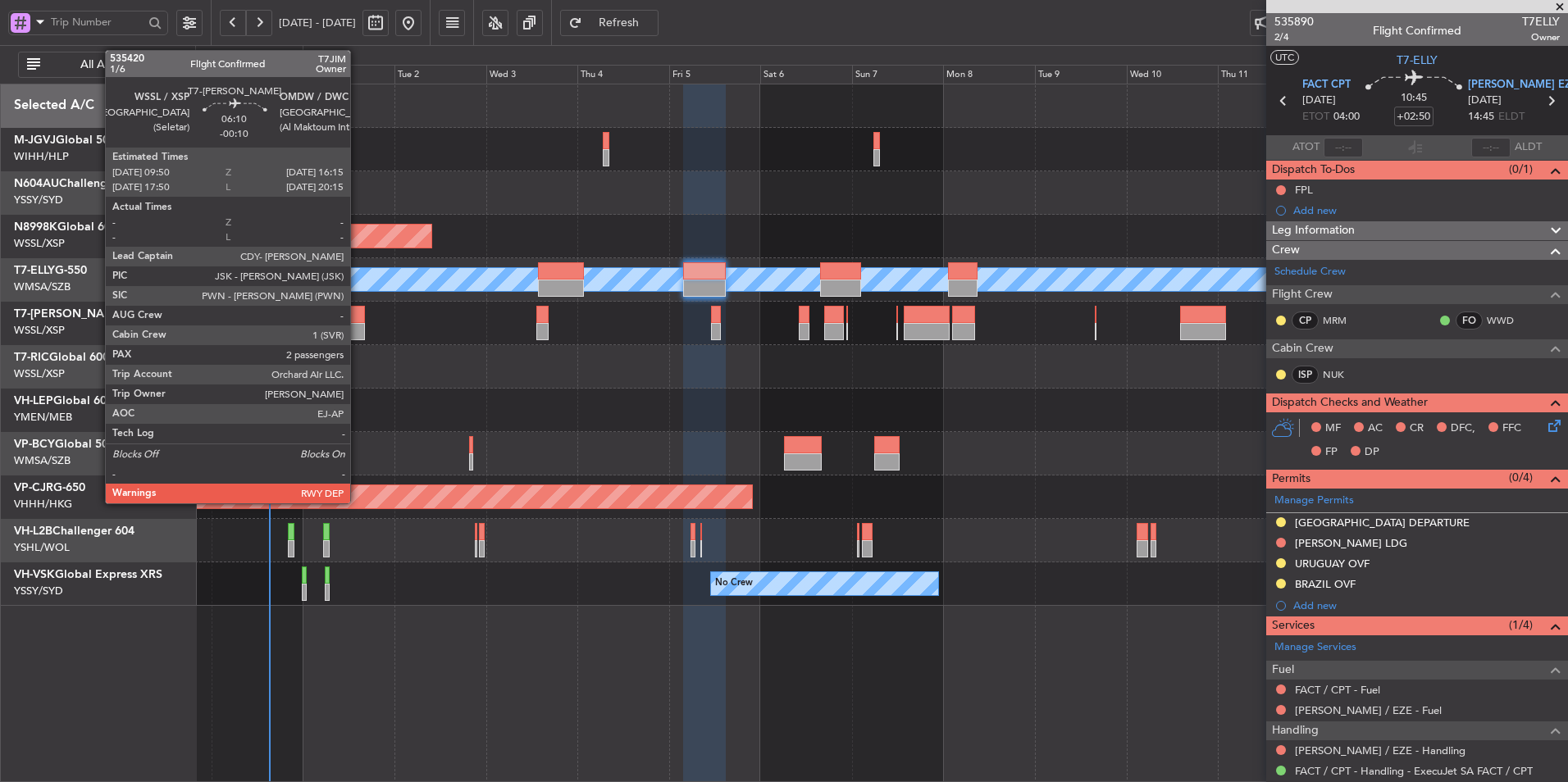
click at [358, 317] on div at bounding box center [351, 314] width 24 height 17
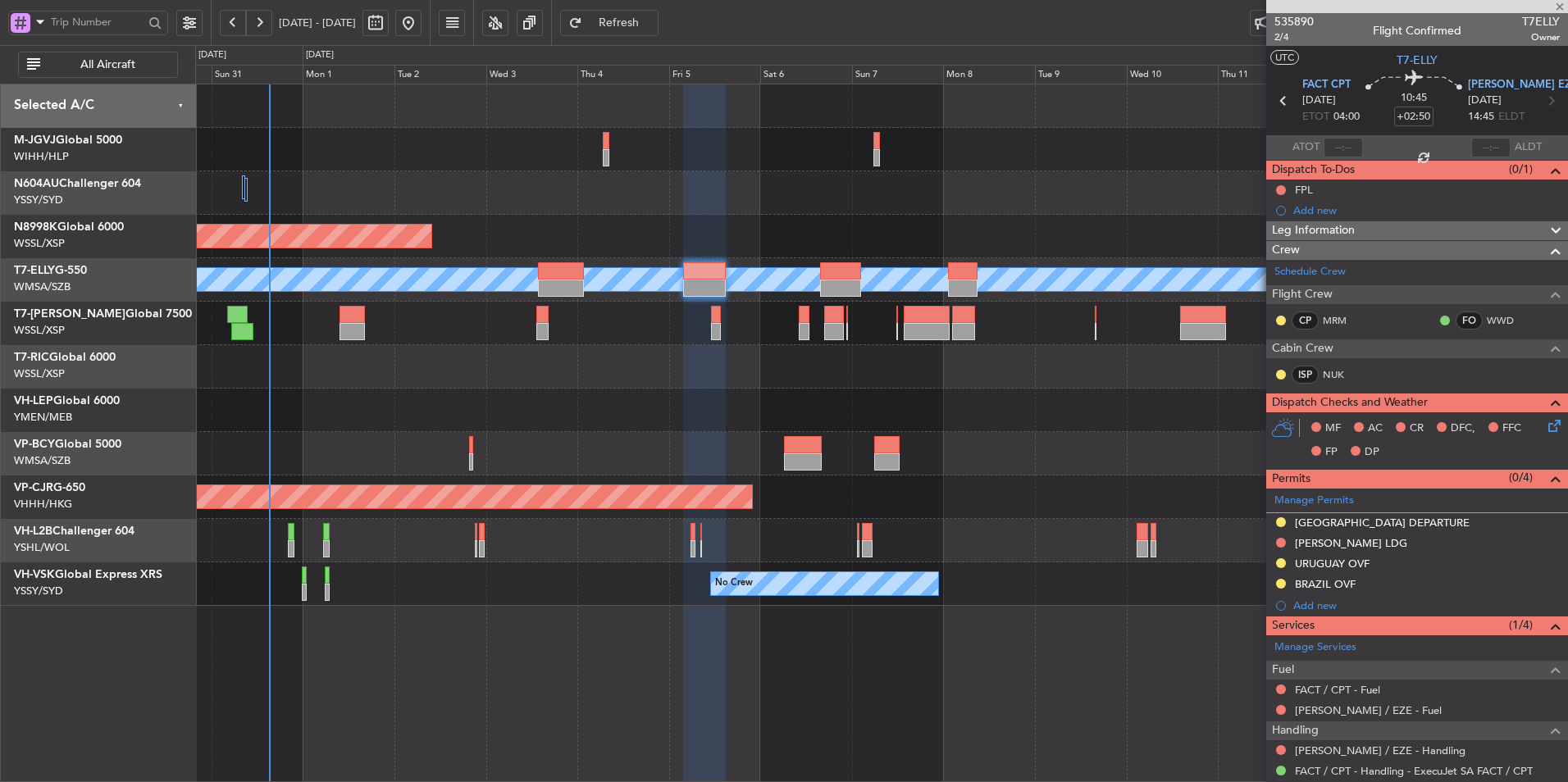
type input "-00:10"
type input "2"
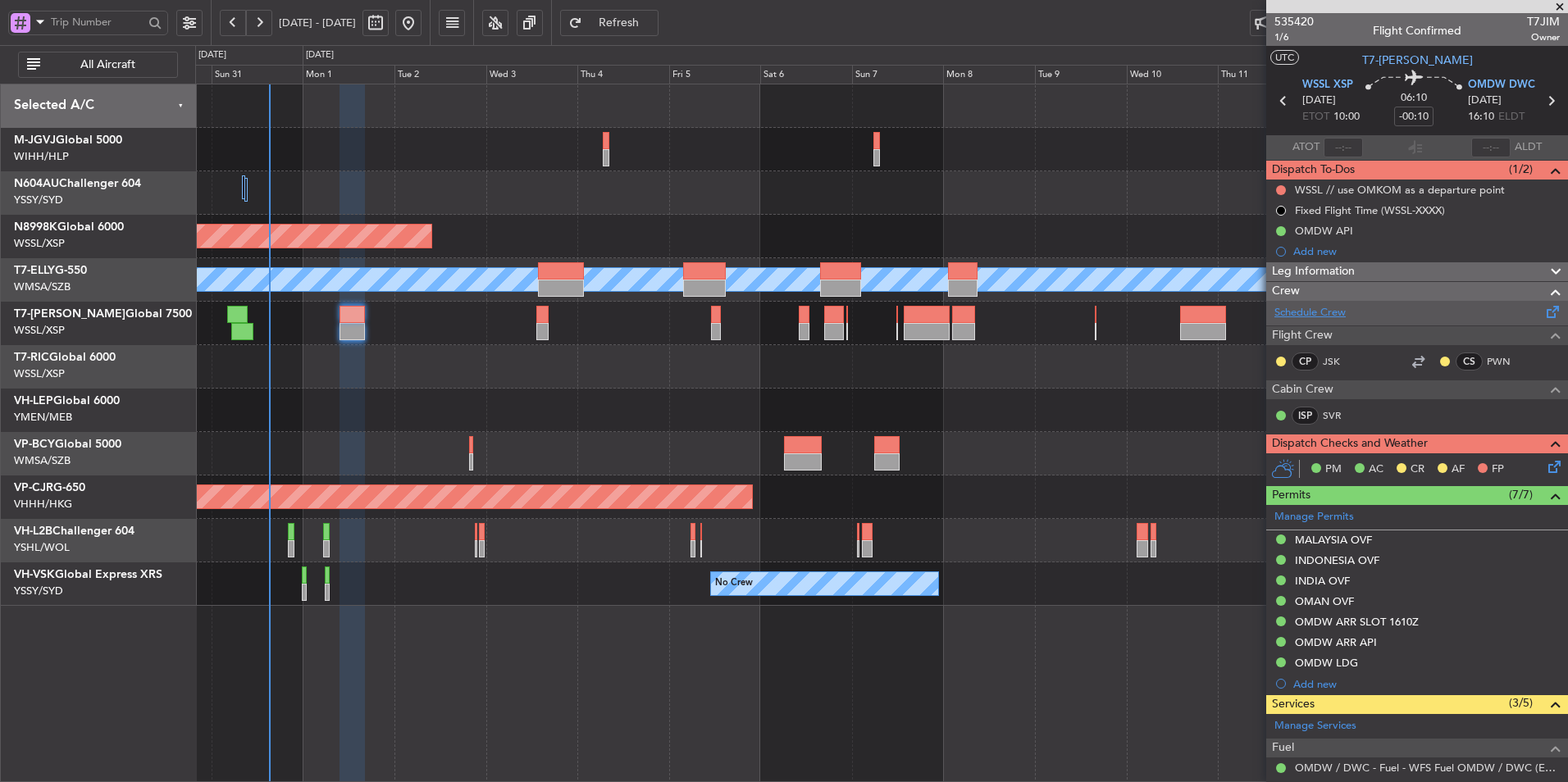
click at [1325, 318] on link "Schedule Crew" at bounding box center [1311, 314] width 72 height 16
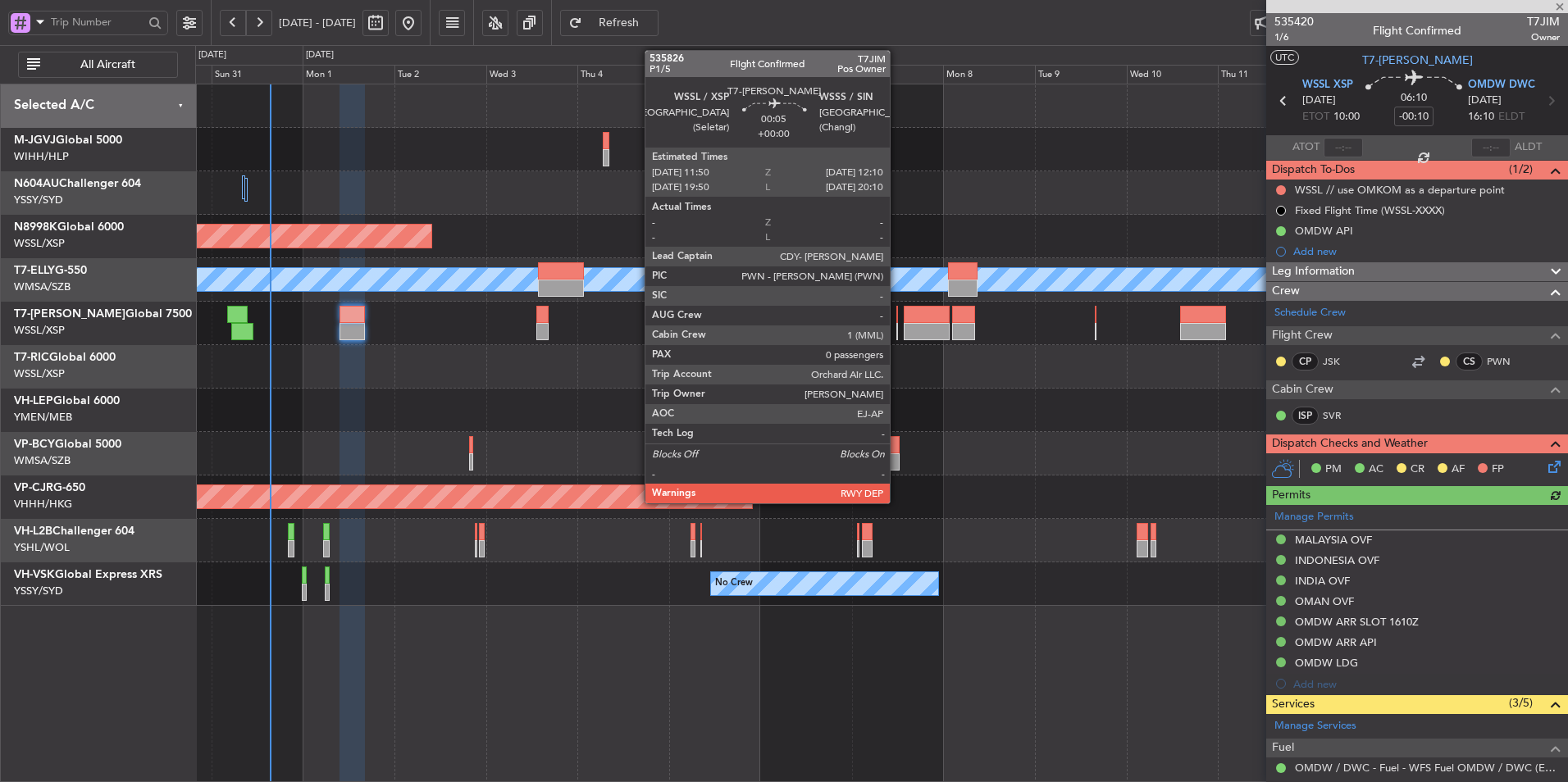
click at [898, 319] on div at bounding box center [898, 314] width 2 height 17
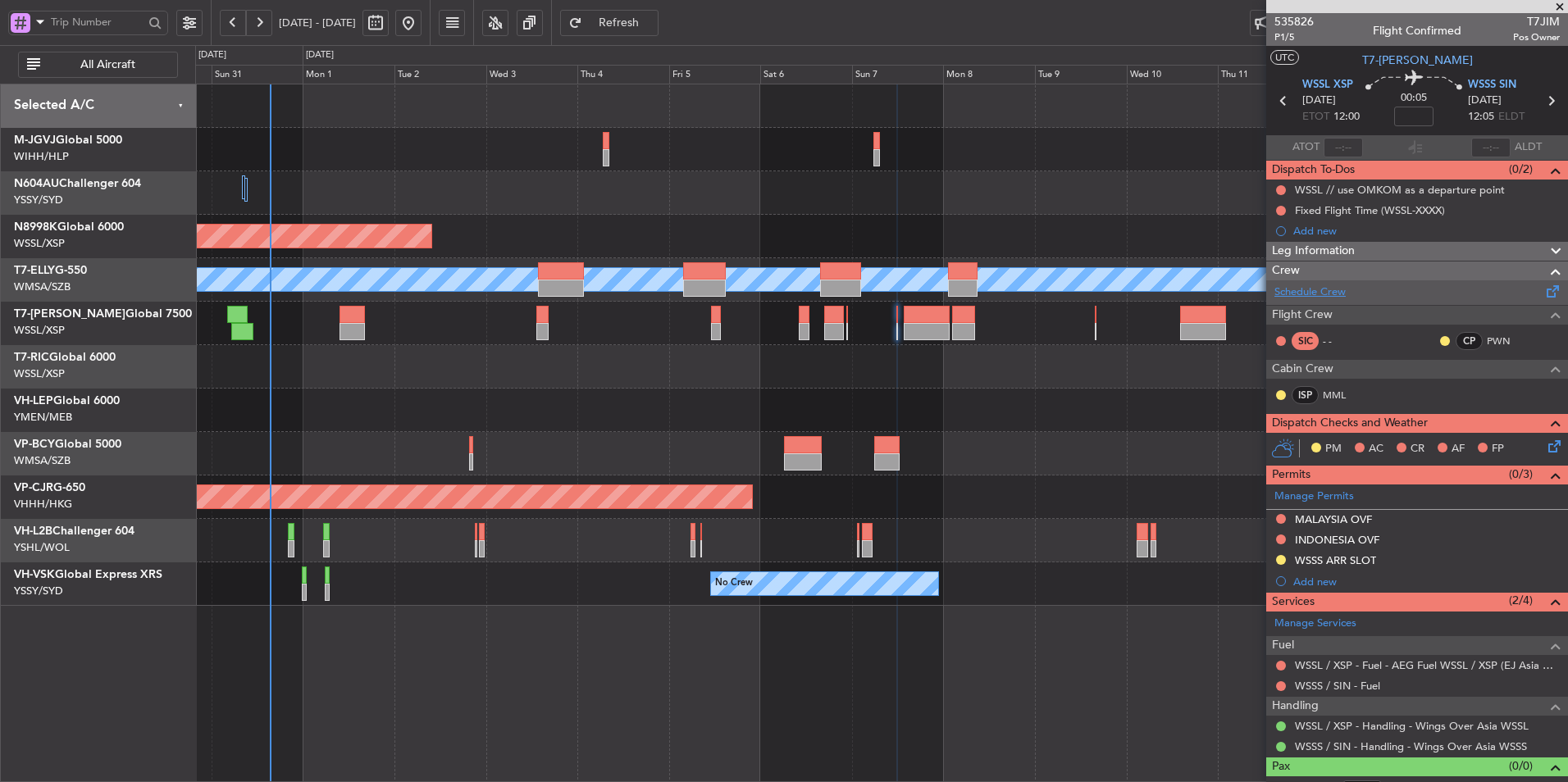
click at [1317, 293] on link "Schedule Crew" at bounding box center [1311, 293] width 72 height 16
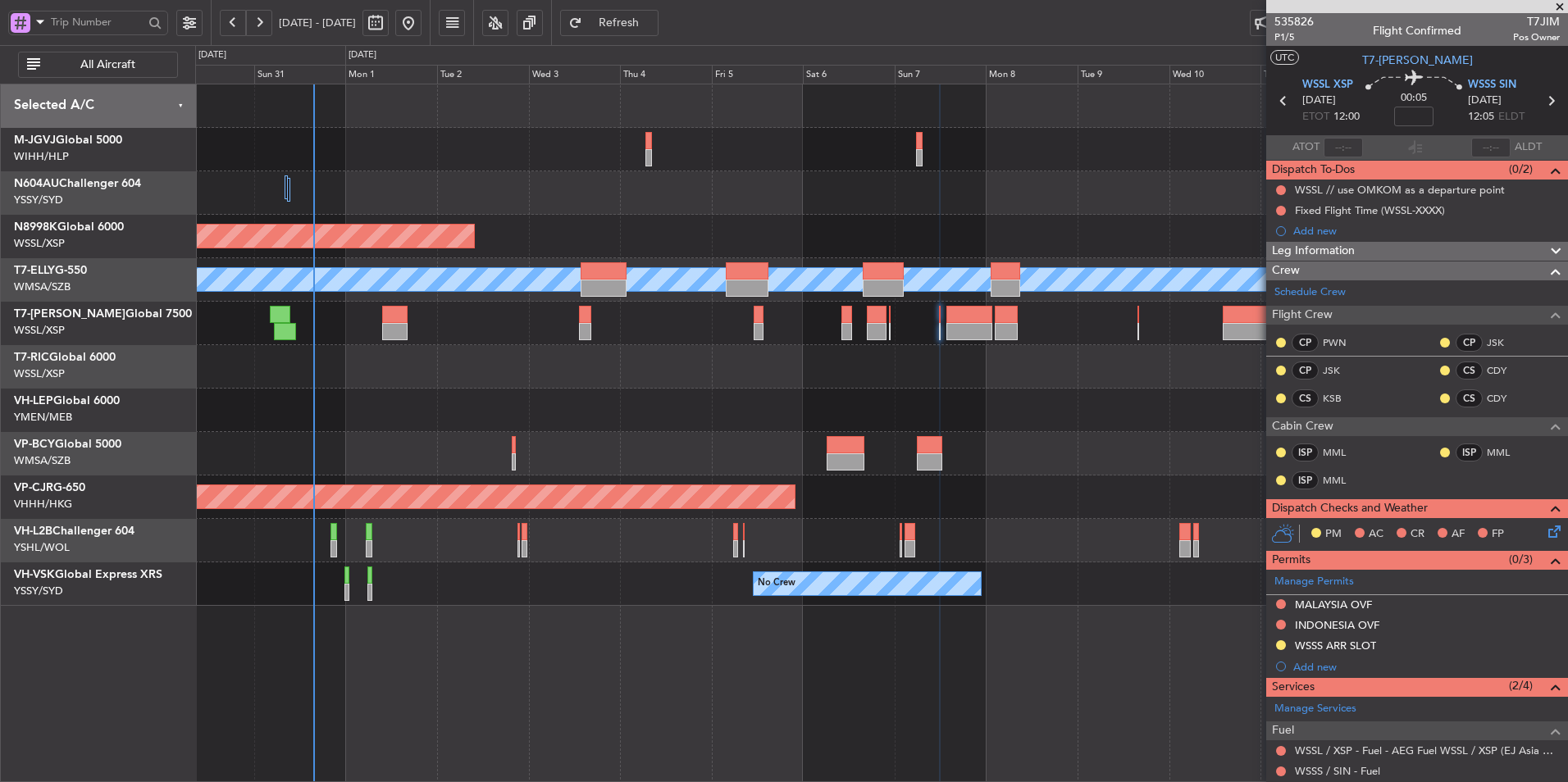
click at [694, 433] on div "Planned Maint [GEOGRAPHIC_DATA] ([GEOGRAPHIC_DATA] Intl)" at bounding box center [882, 453] width 1373 height 44
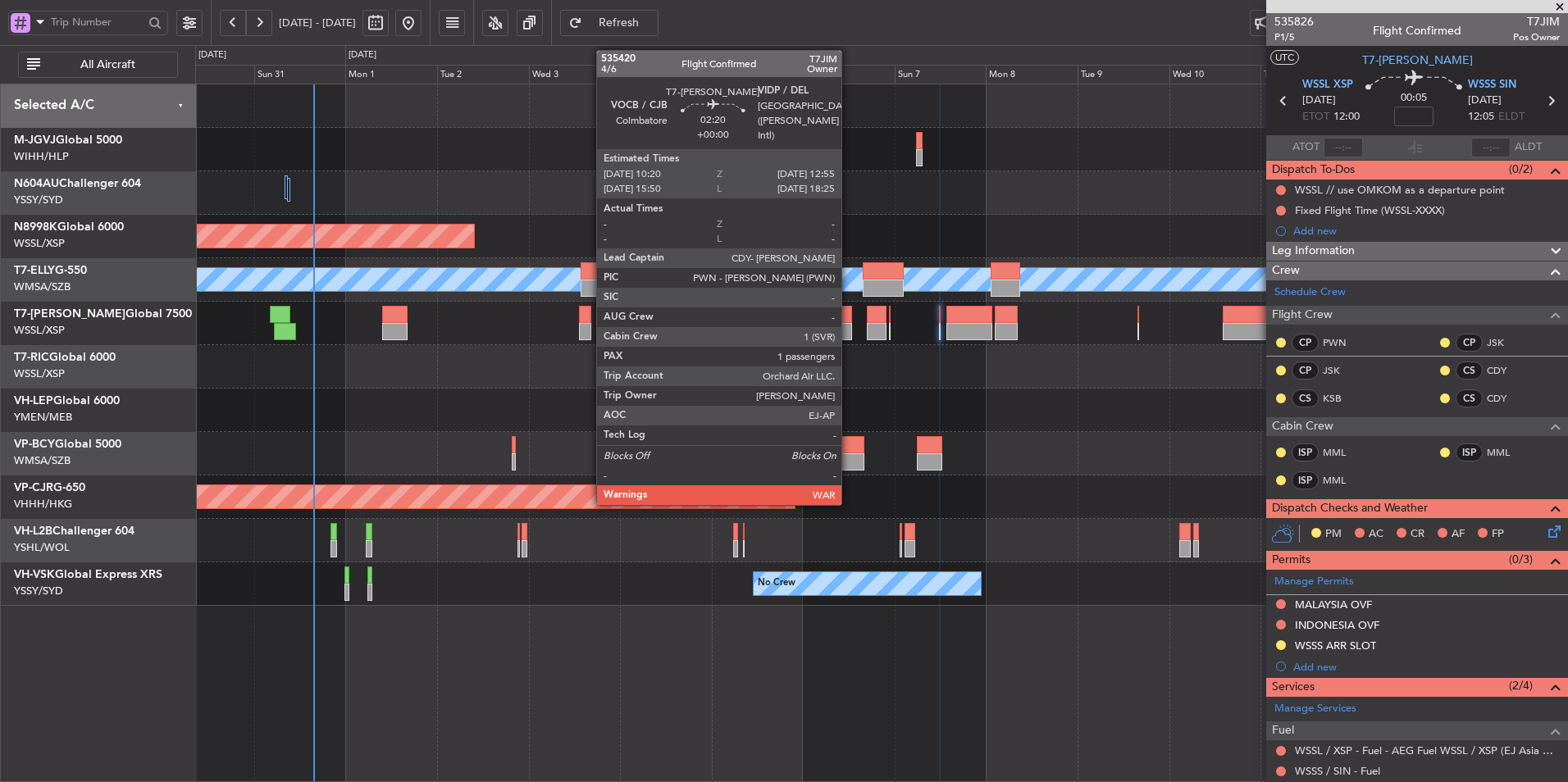
click at [849, 323] on div at bounding box center [847, 331] width 11 height 17
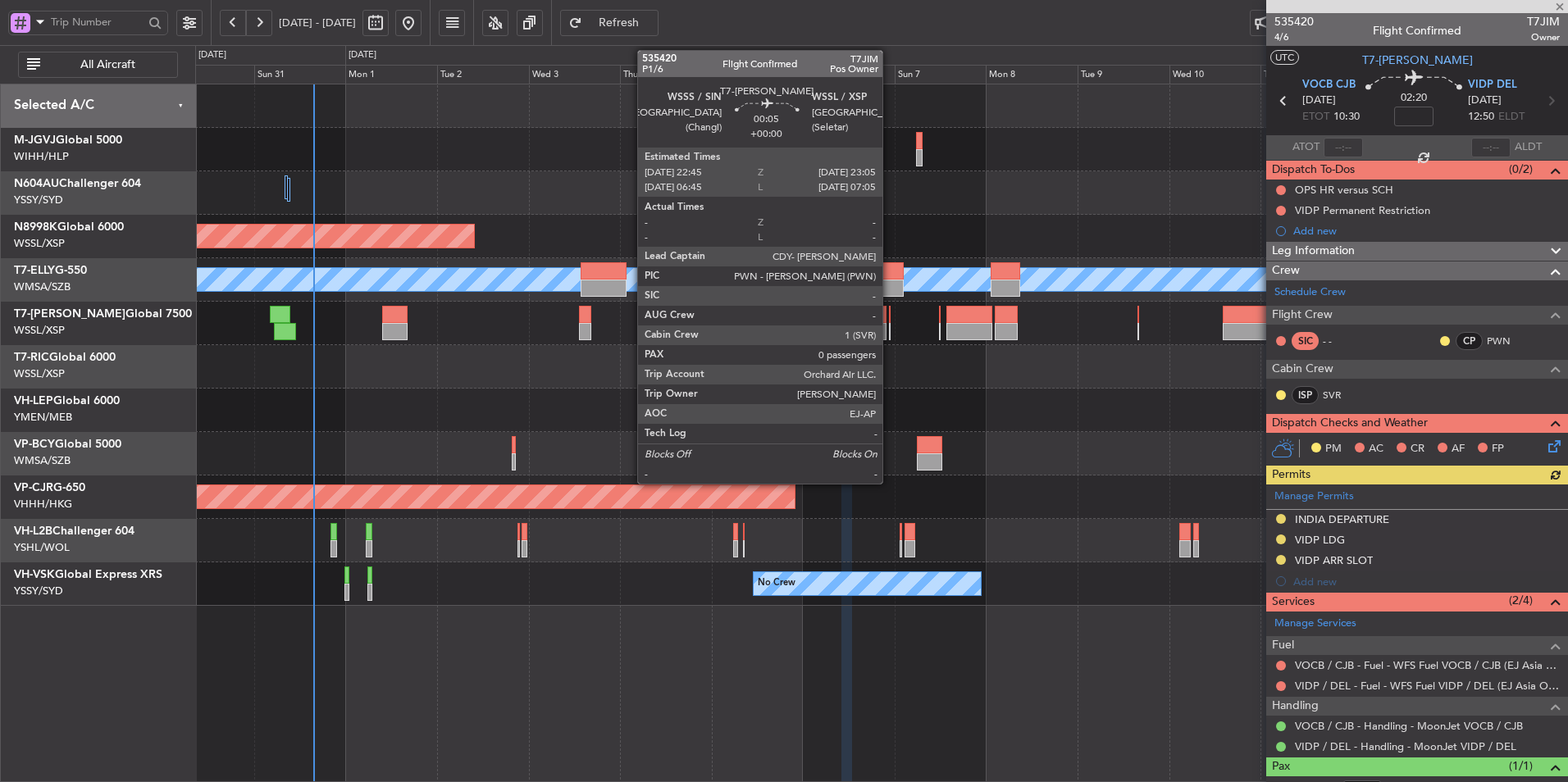
click at [890, 318] on div at bounding box center [890, 314] width 2 height 17
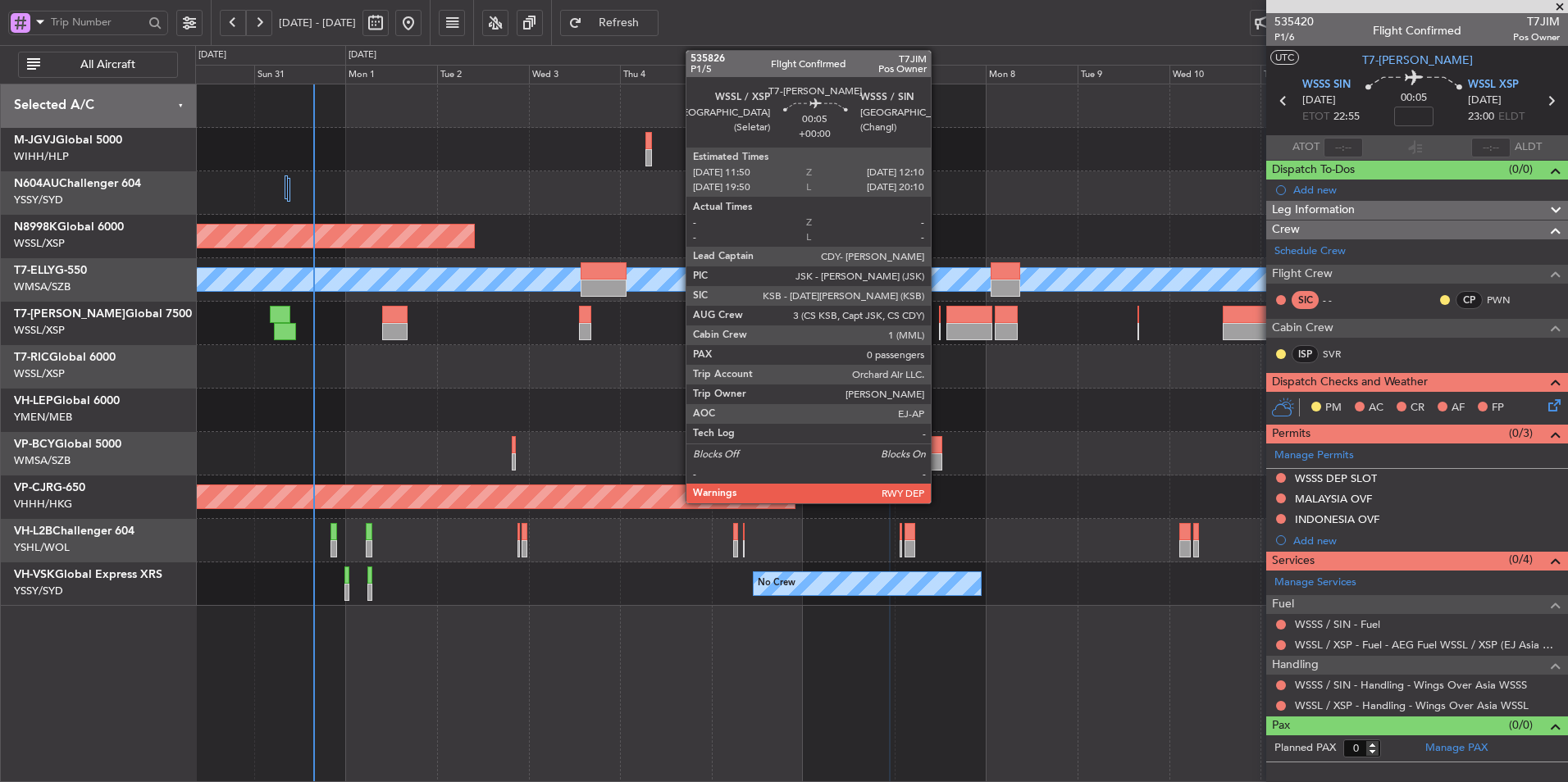
click at [939, 316] on div at bounding box center [940, 314] width 2 height 17
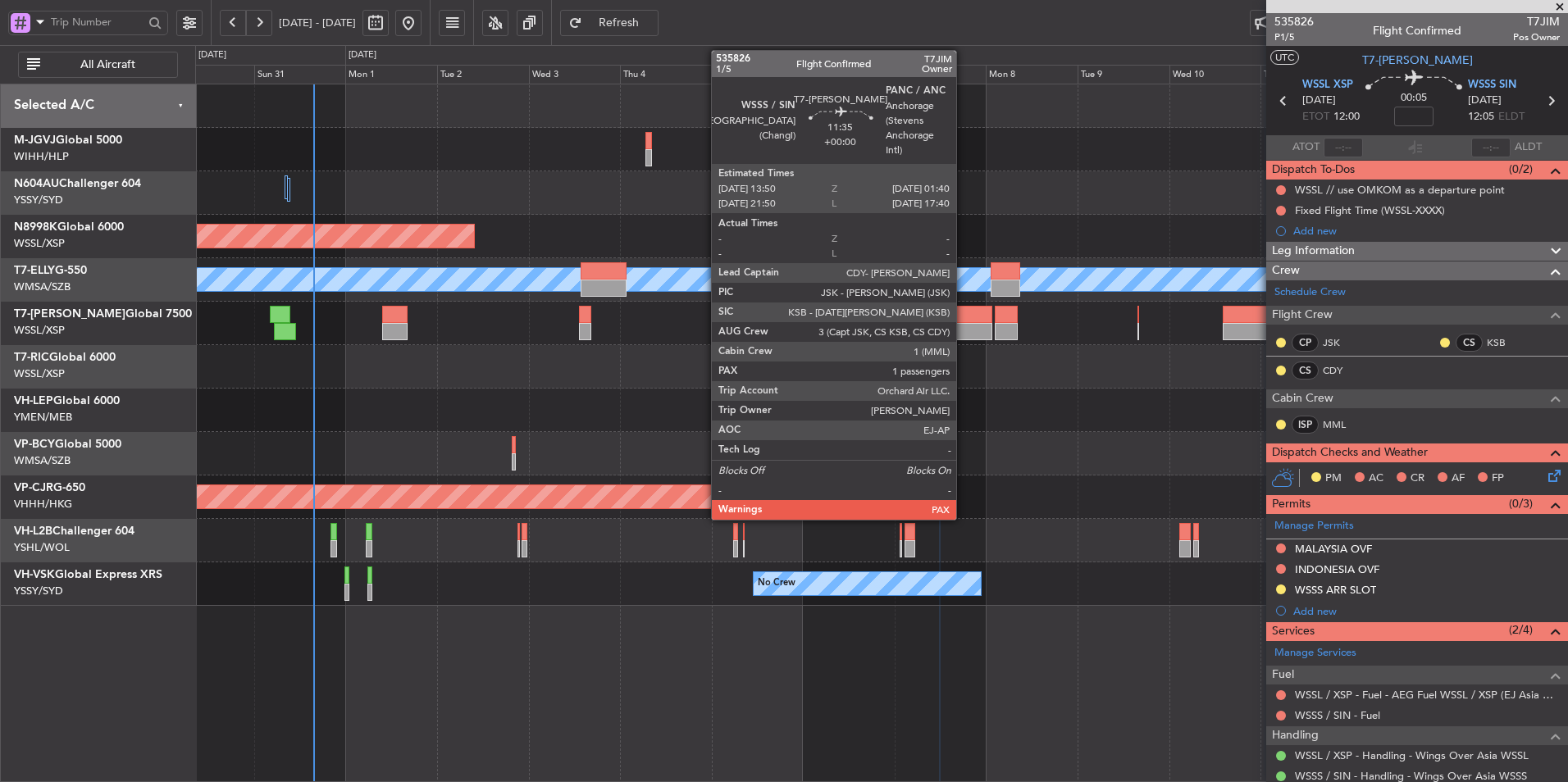
click at [964, 320] on div at bounding box center [969, 314] width 46 height 17
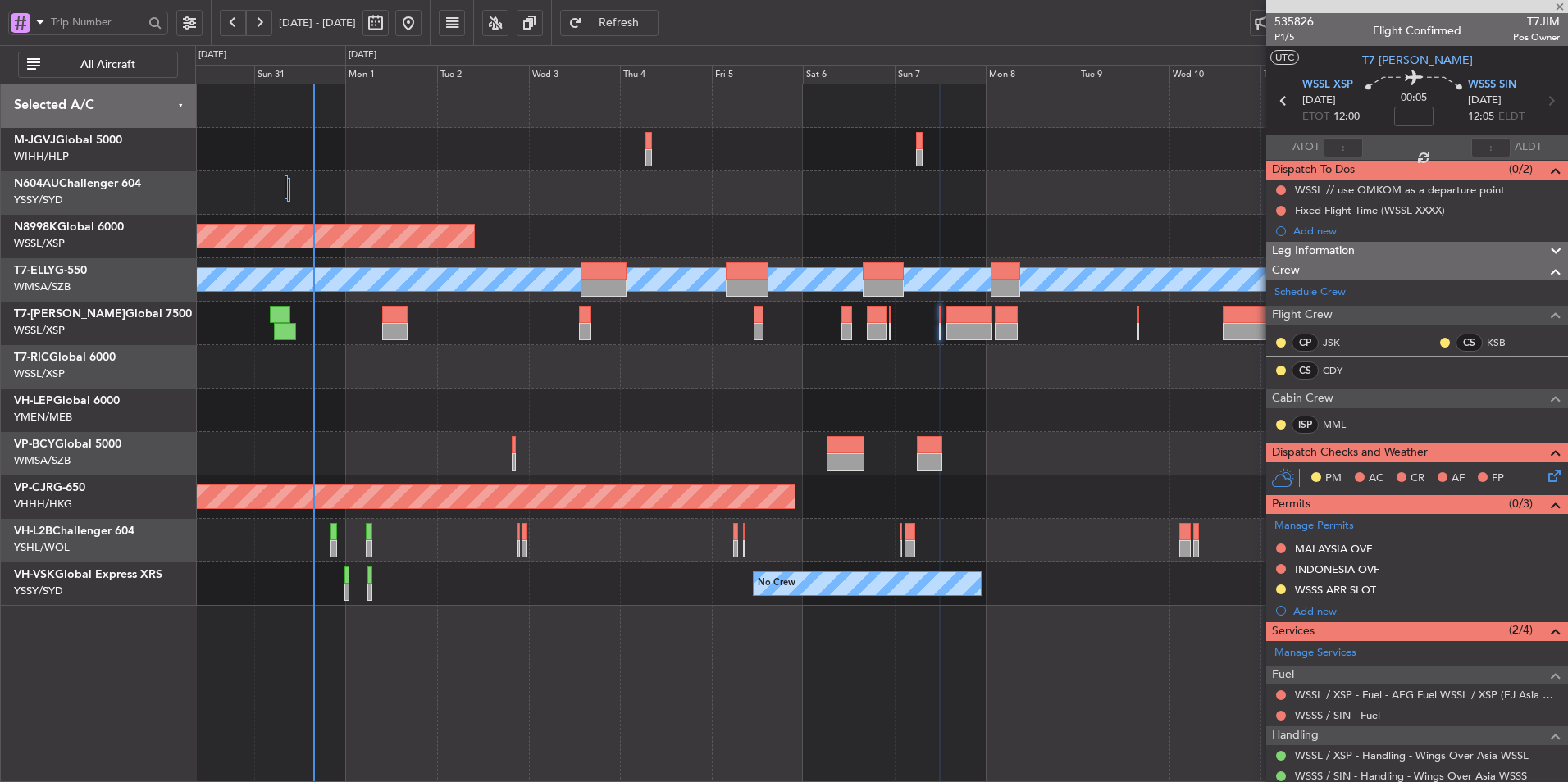
type input "2"
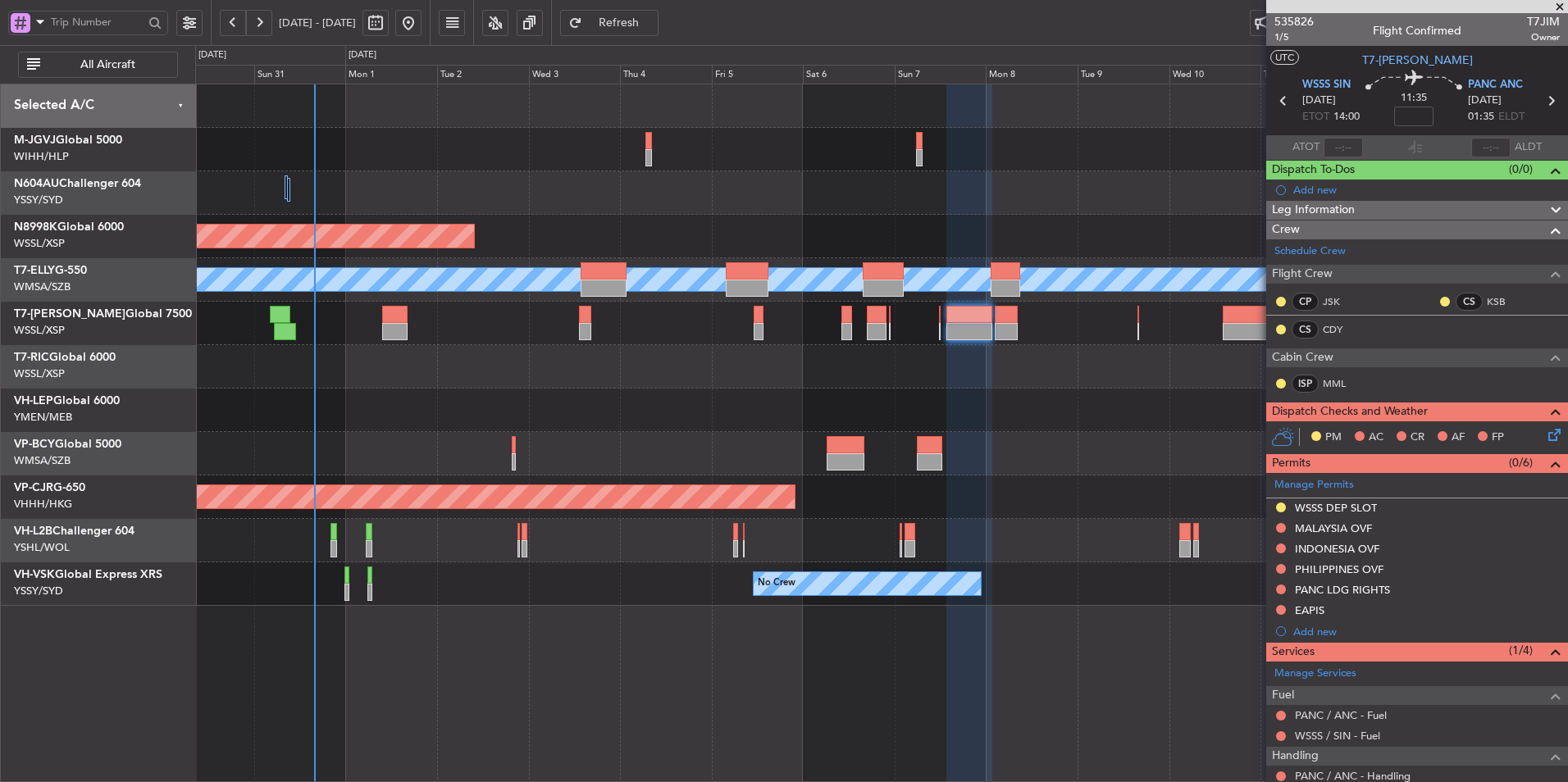
click at [665, 37] on fb-refresh-button "Refresh" at bounding box center [609, 22] width 115 height 45
click at [669, 384] on div at bounding box center [882, 366] width 1373 height 44
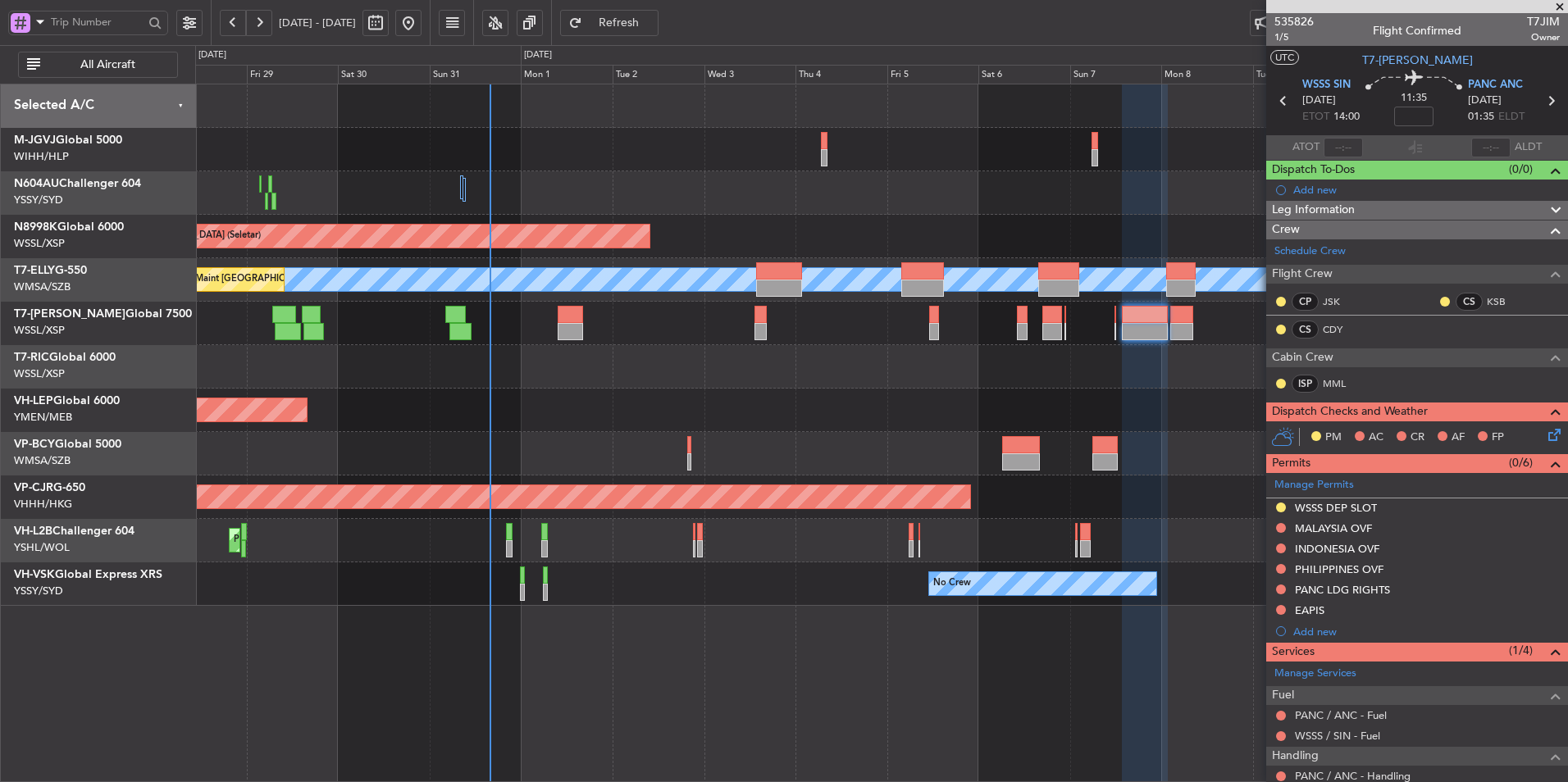
click at [645, 393] on div "Planned Maint [GEOGRAPHIC_DATA] (Halim Intl) Planned Maint [GEOGRAPHIC_DATA] (S…" at bounding box center [882, 345] width 1373 height 521
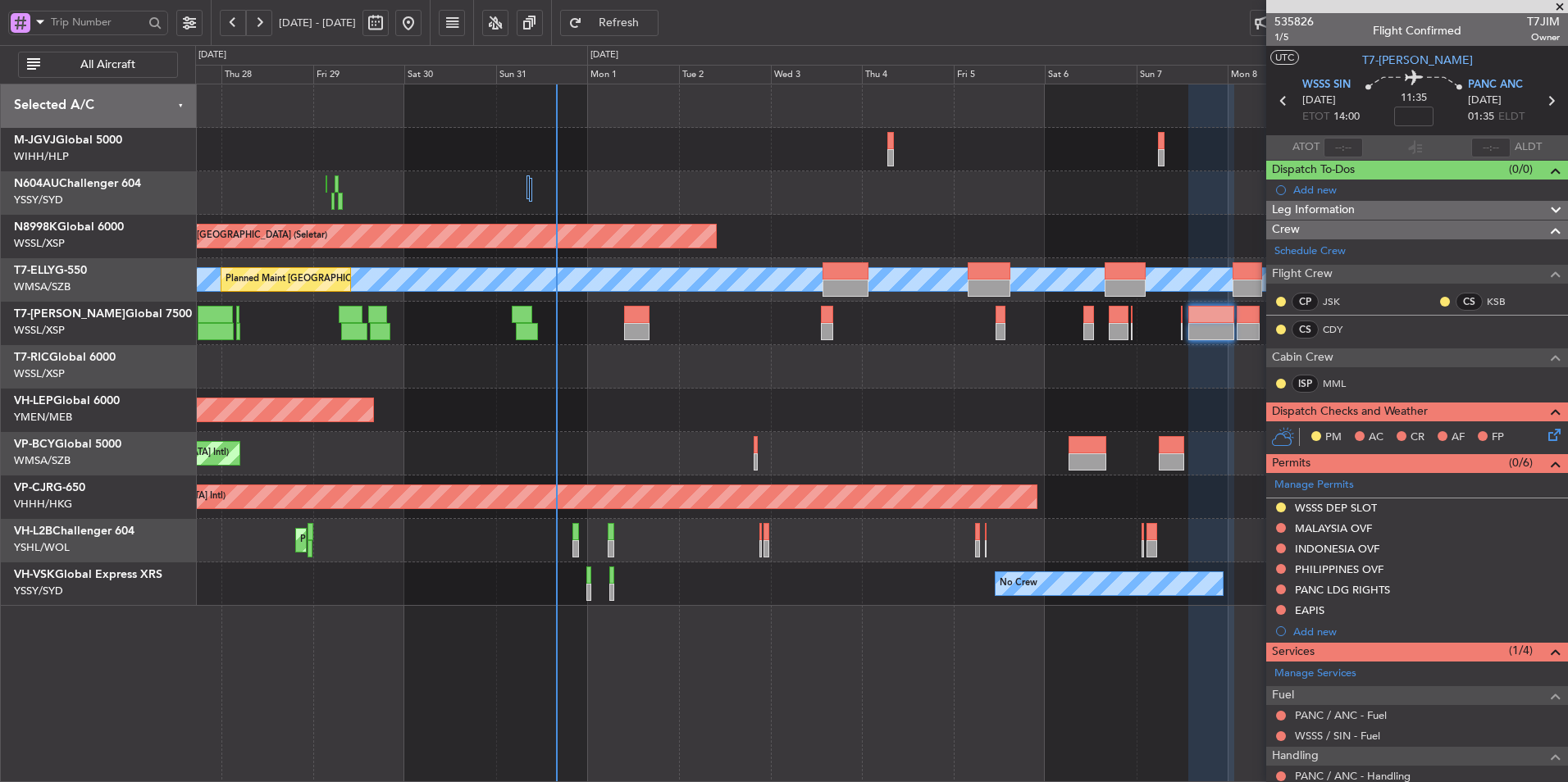
click at [623, 391] on div "Planned Maint [GEOGRAPHIC_DATA] (Halim Intl) Planned Maint [GEOGRAPHIC_DATA] (S…" at bounding box center [882, 345] width 1373 height 521
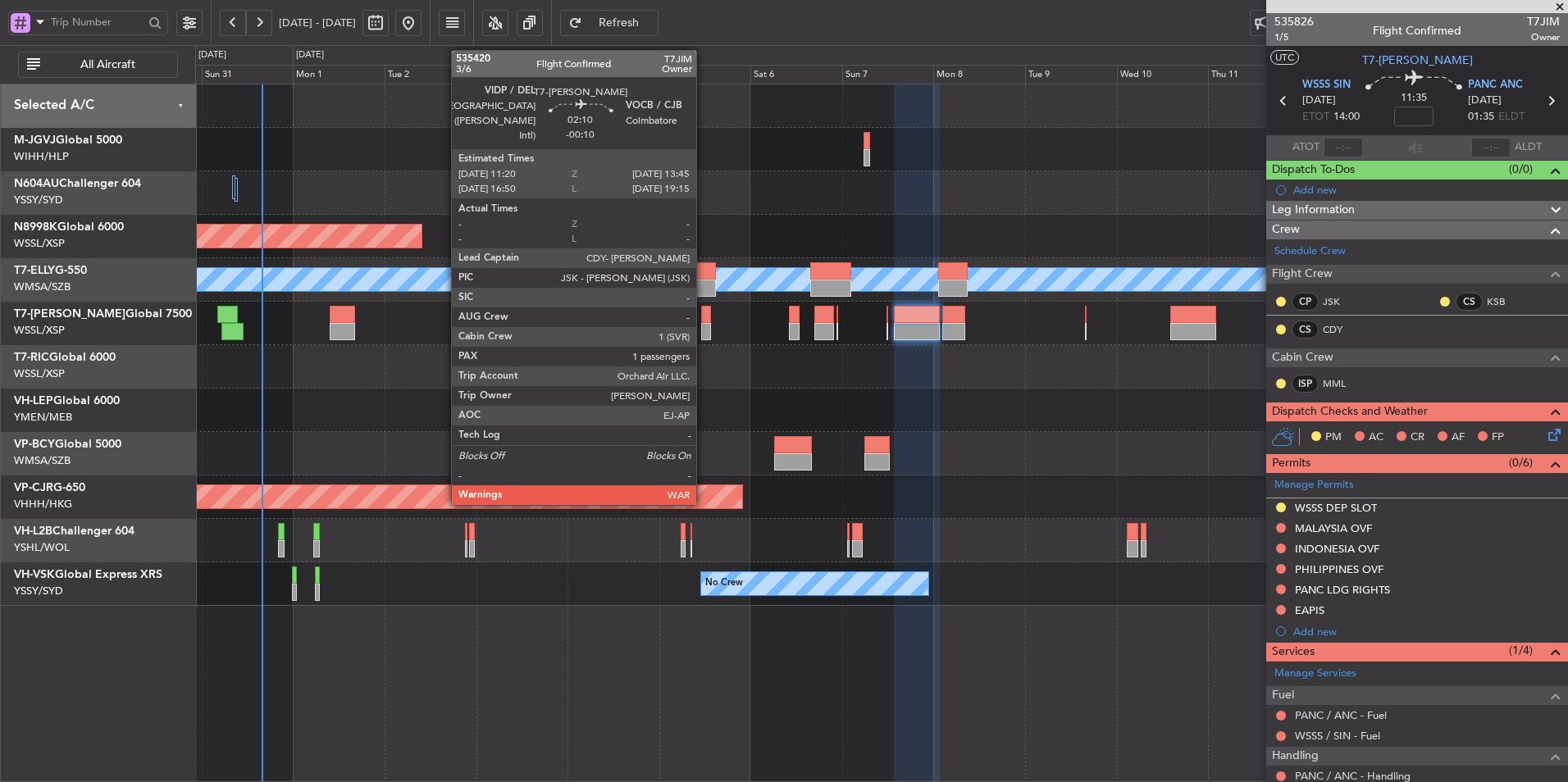
click at [704, 316] on div at bounding box center [706, 314] width 10 height 17
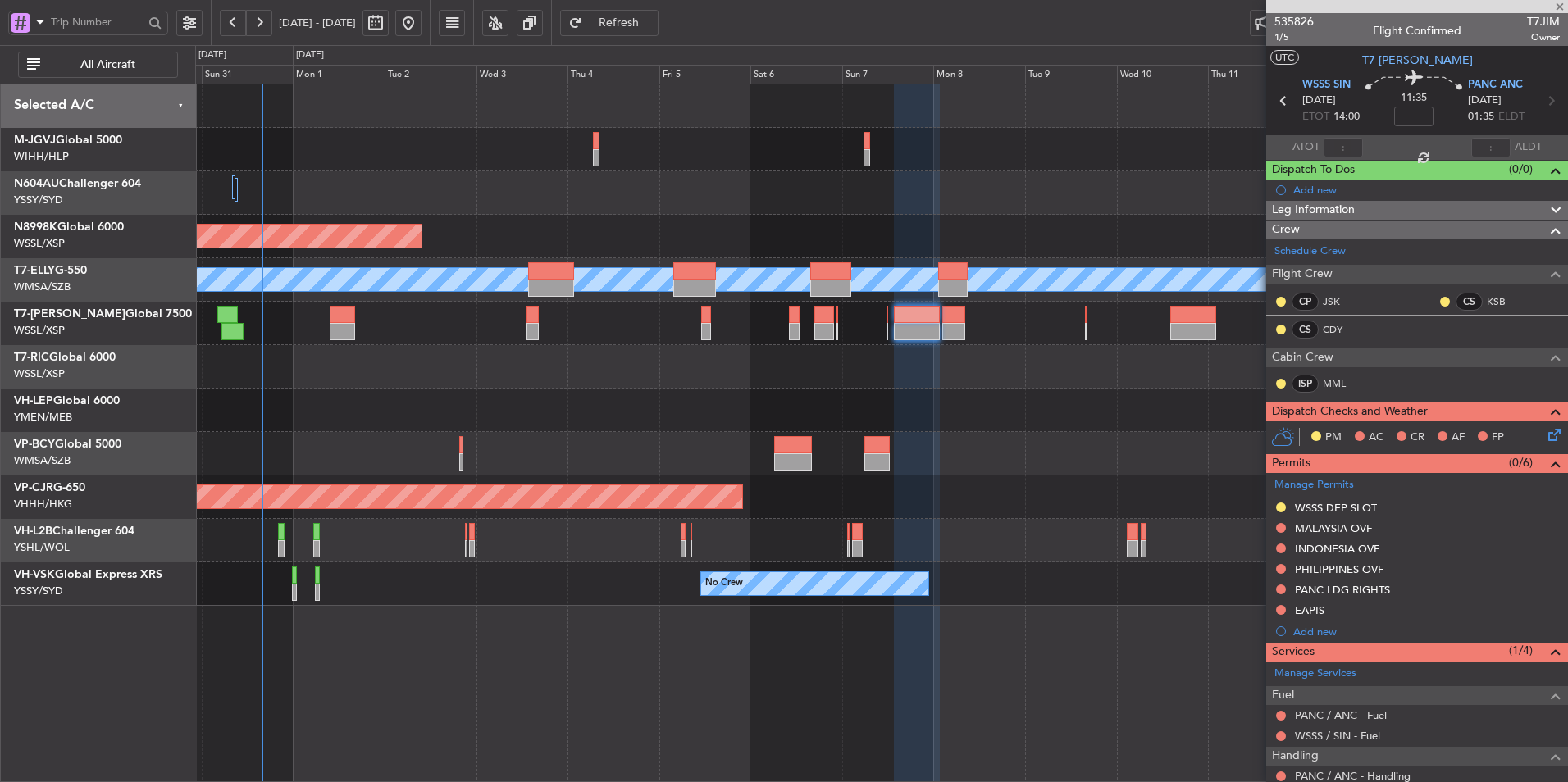
type input "-00:10"
type input "1"
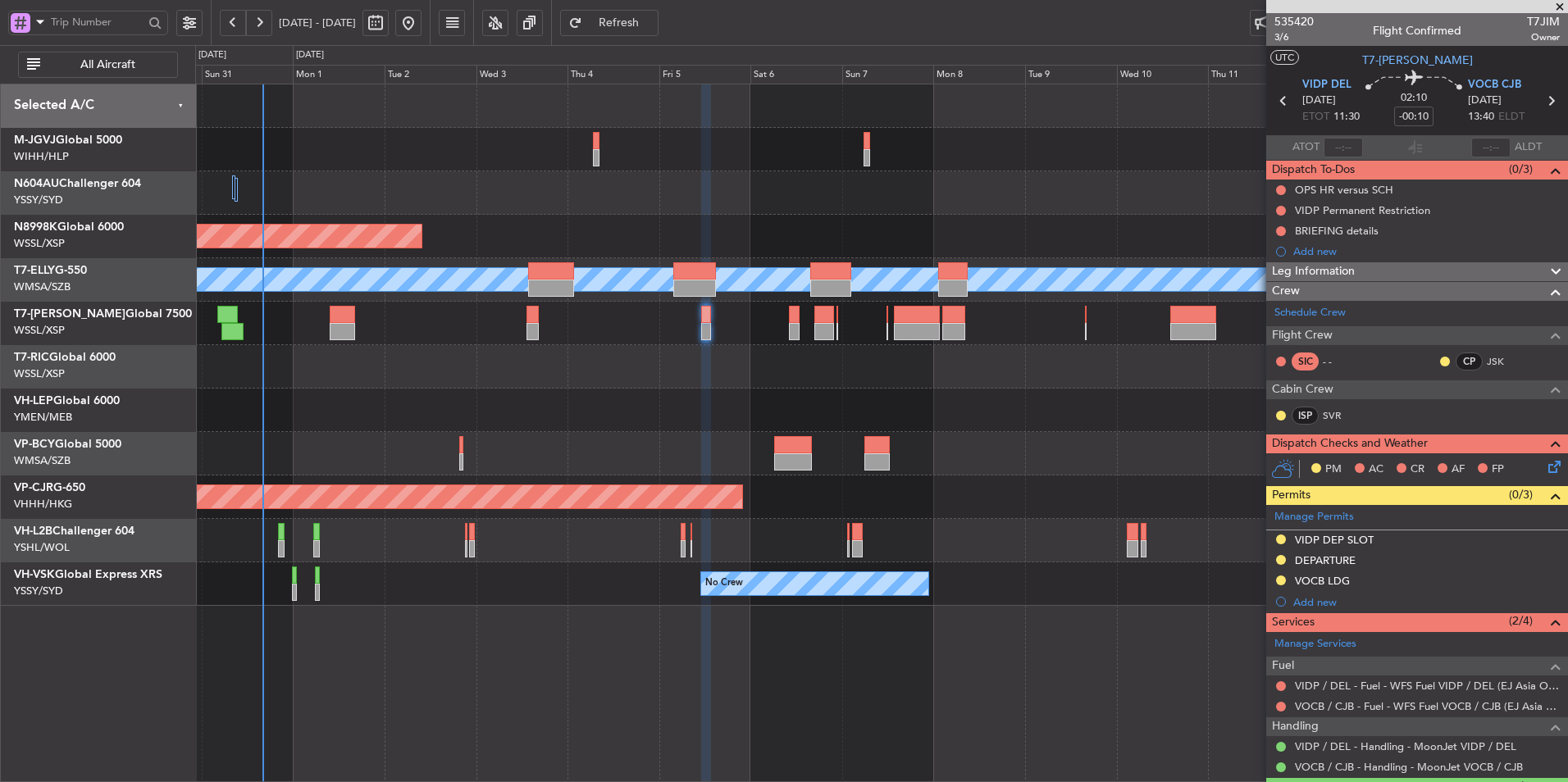
click at [679, 408] on div "Unplanned Maint Wichita (Wichita Mid-continent)" at bounding box center [882, 410] width 1373 height 44
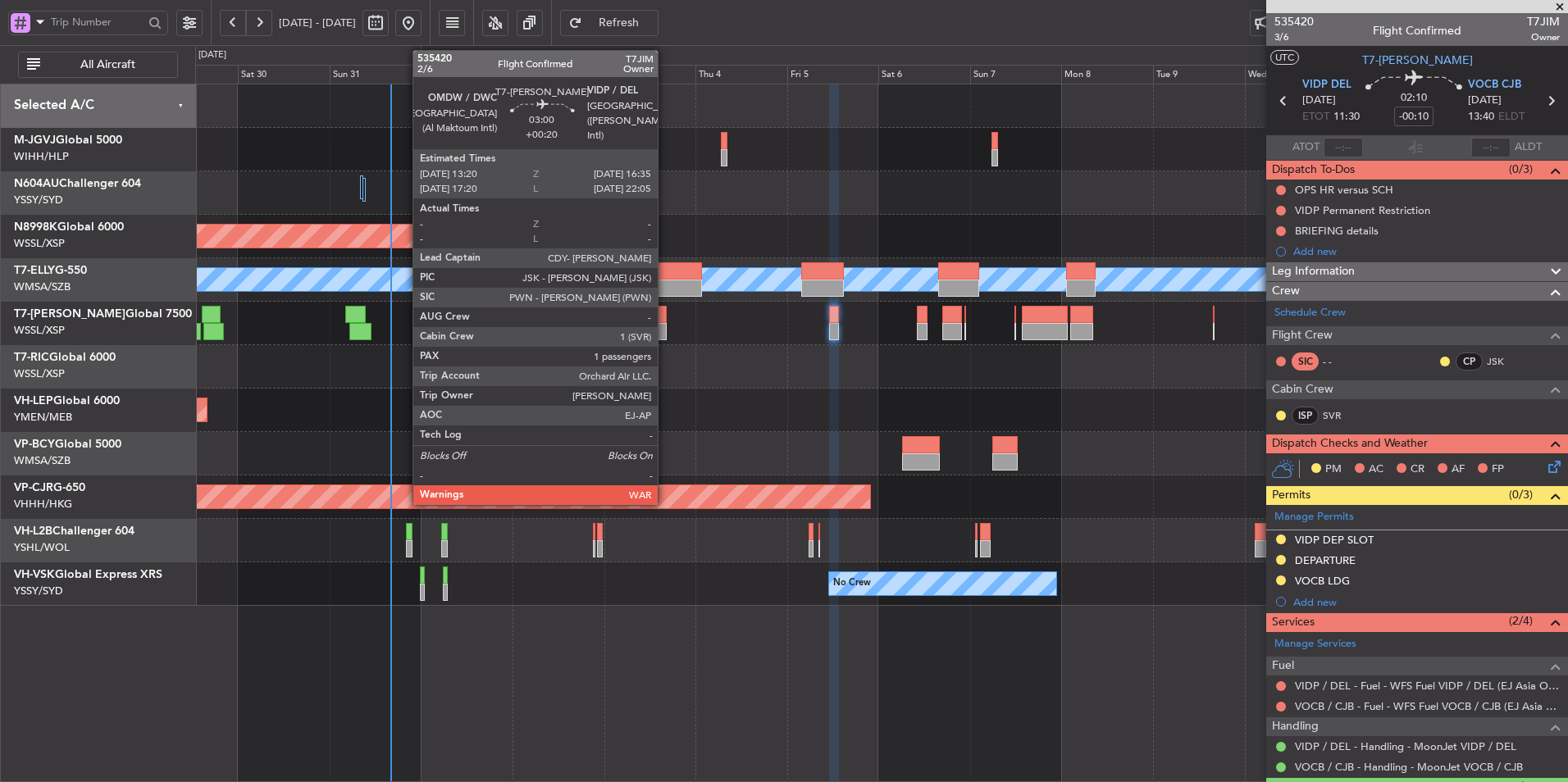
click at [665, 324] on div at bounding box center [661, 331] width 13 height 17
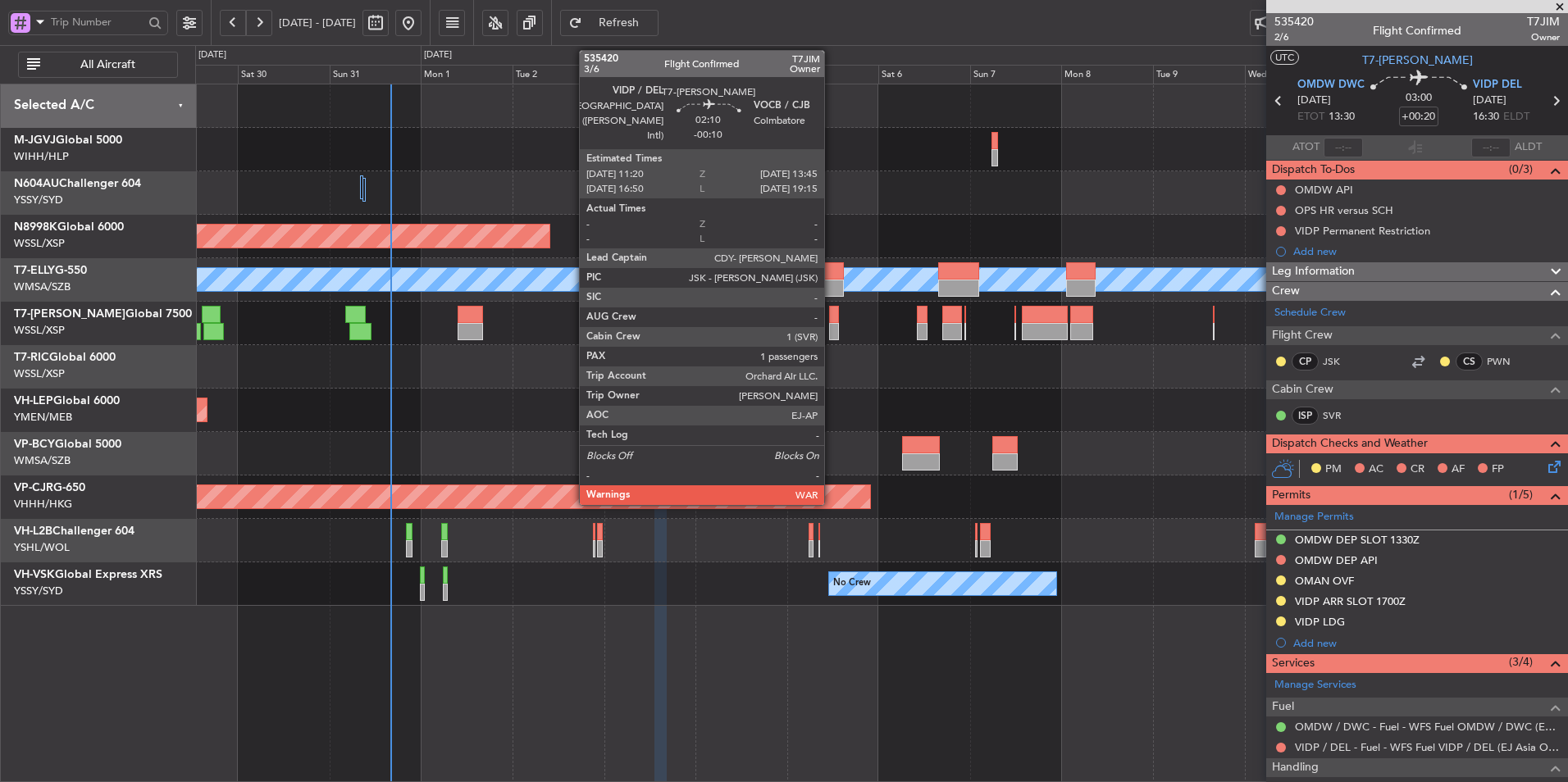
click at [831, 315] on div at bounding box center [834, 314] width 10 height 17
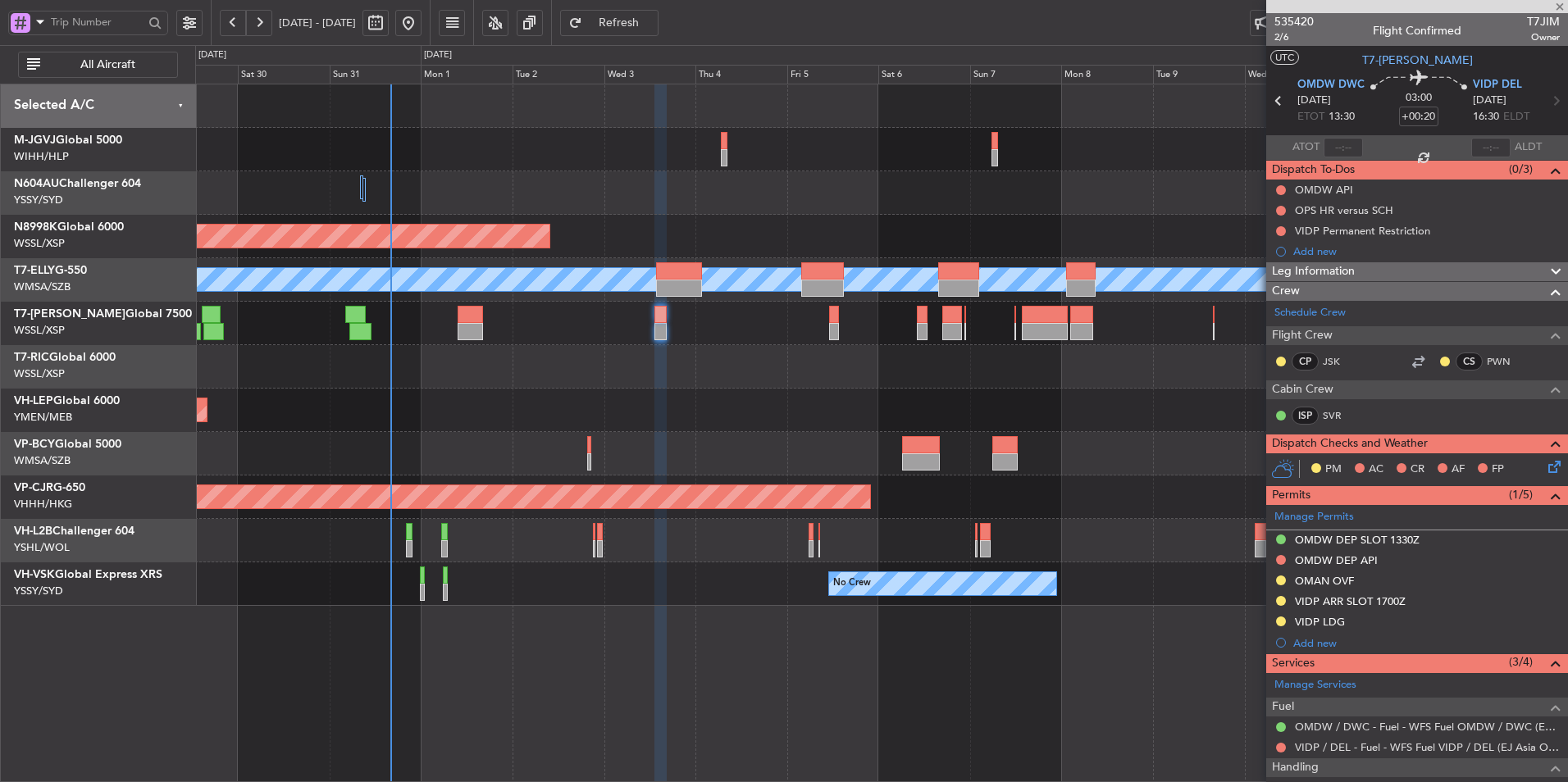
type input "-00:10"
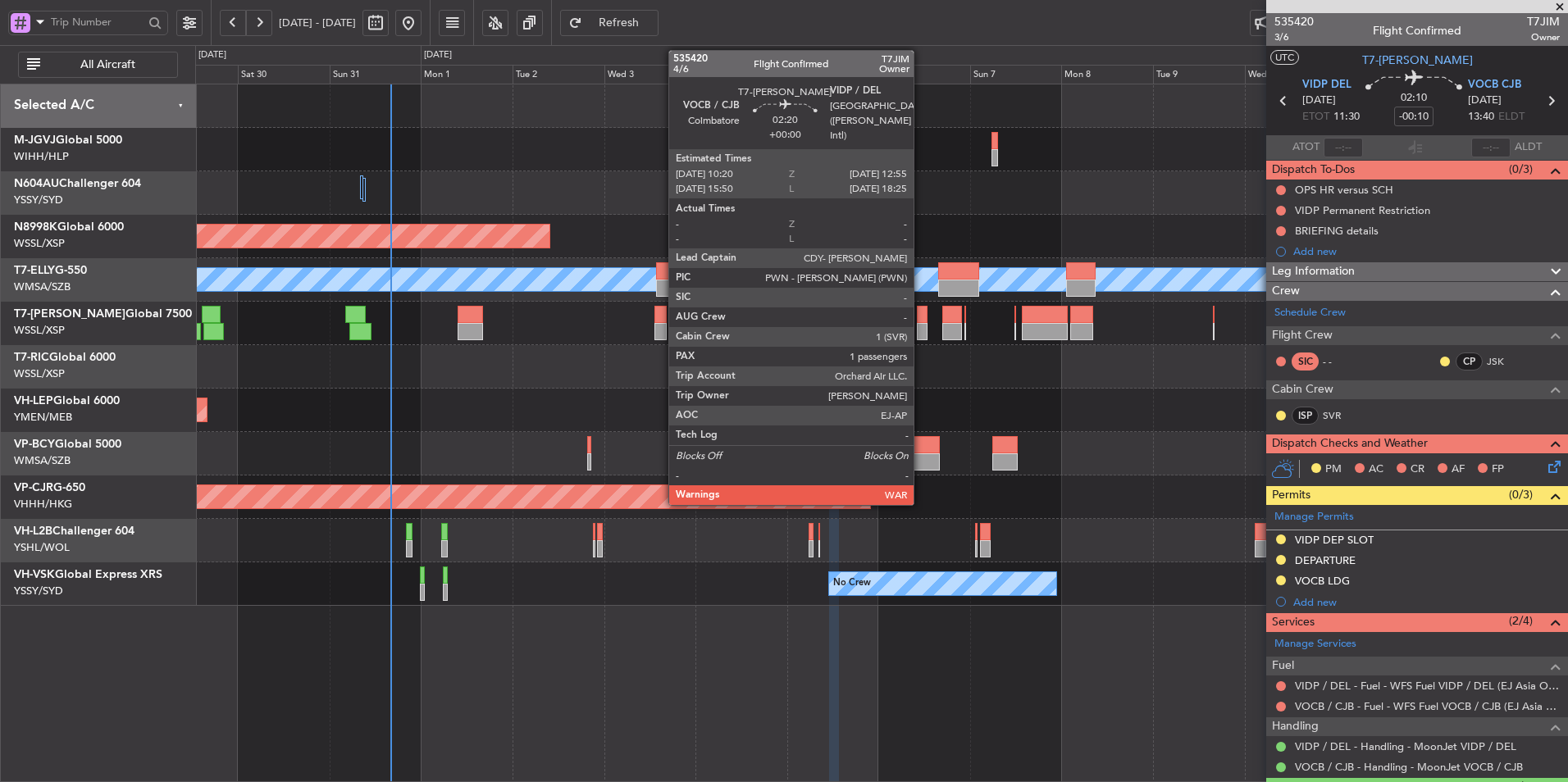
click at [921, 322] on div at bounding box center [923, 314] width 11 height 17
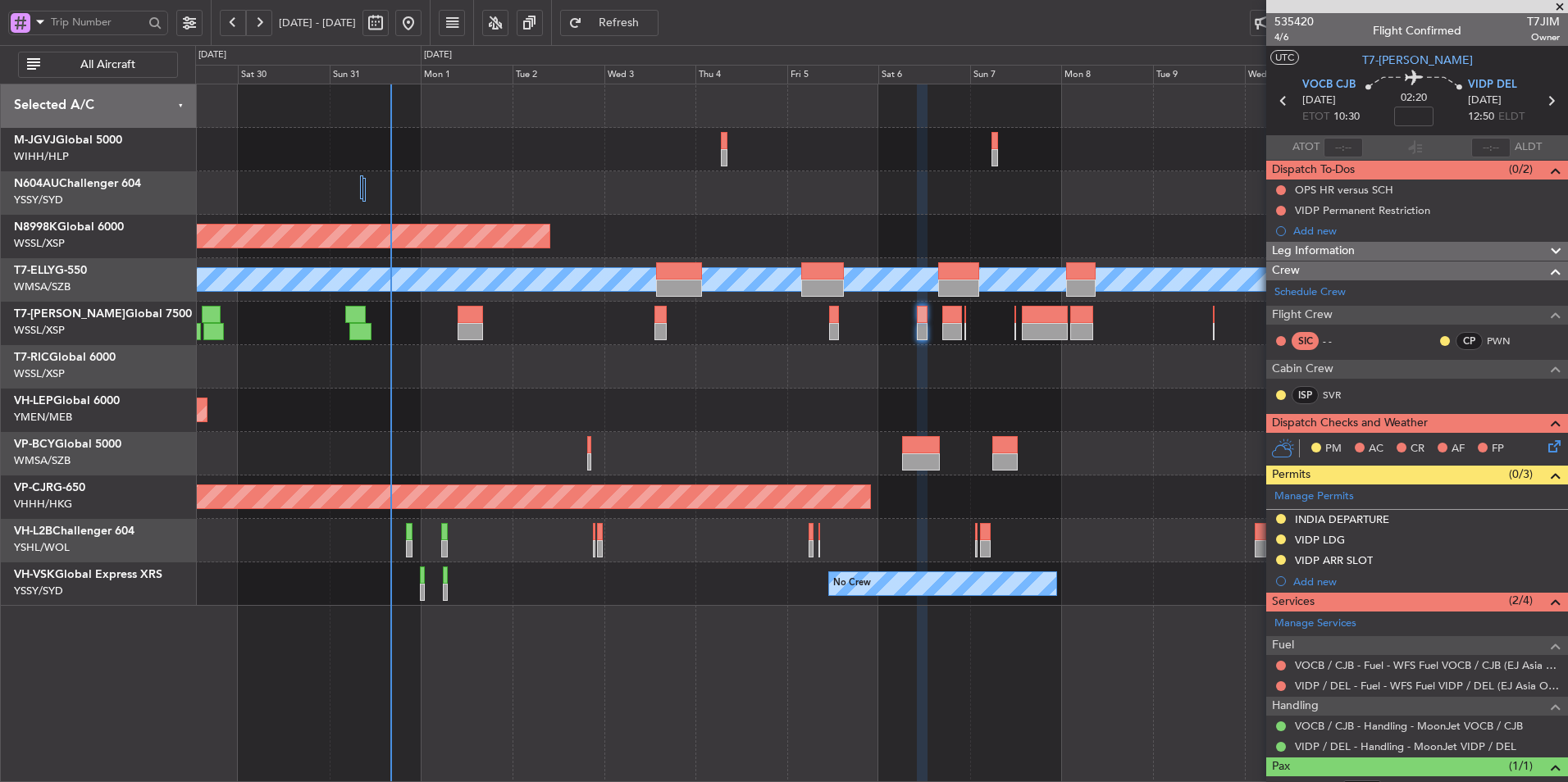
click at [636, 373] on div at bounding box center [882, 366] width 1373 height 44
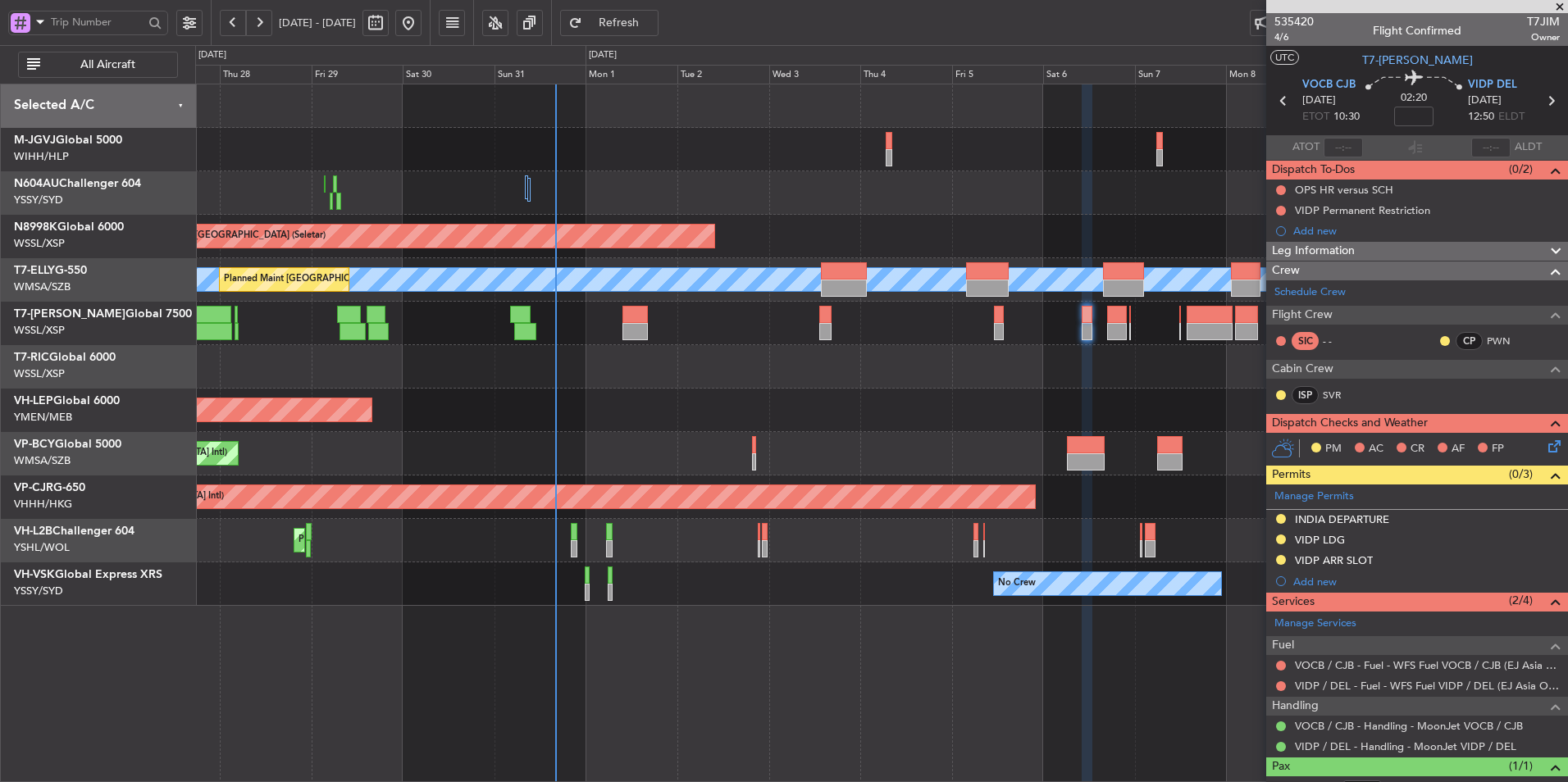
click at [746, 381] on div at bounding box center [882, 366] width 1373 height 44
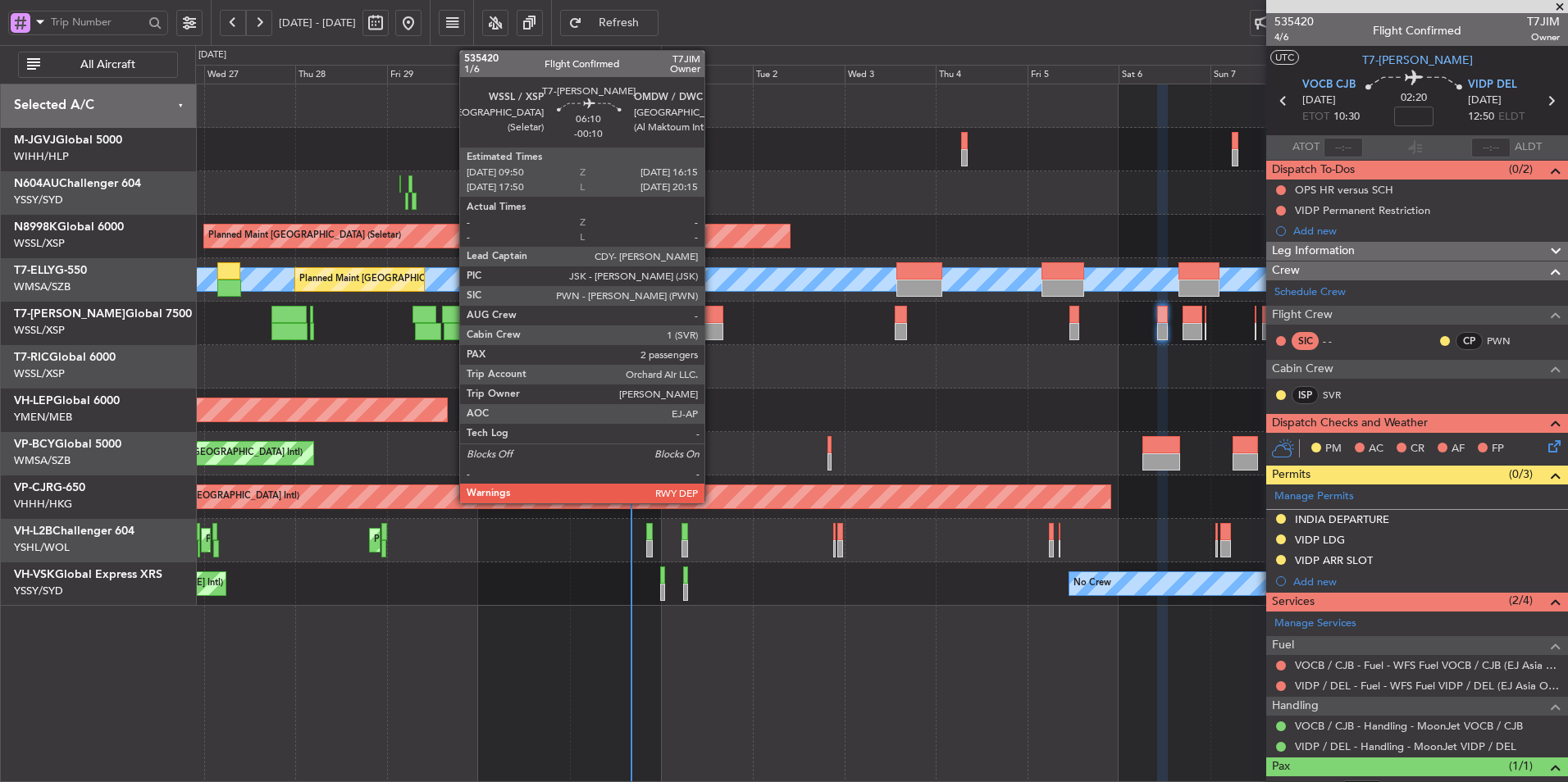
click at [712, 331] on div at bounding box center [710, 331] width 24 height 17
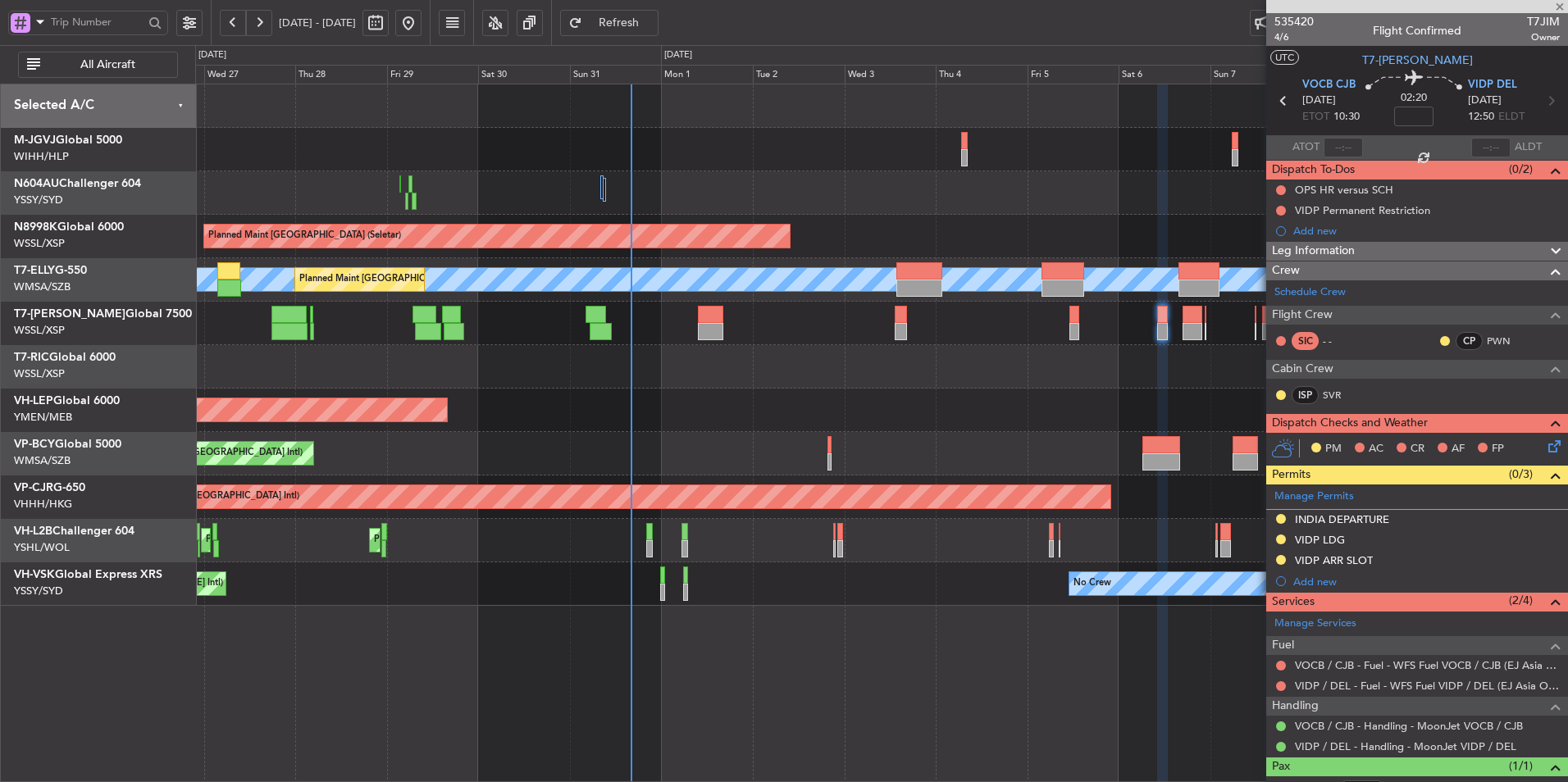
type input "-00:10"
type input "2"
